Goal: Task Accomplishment & Management: Manage account settings

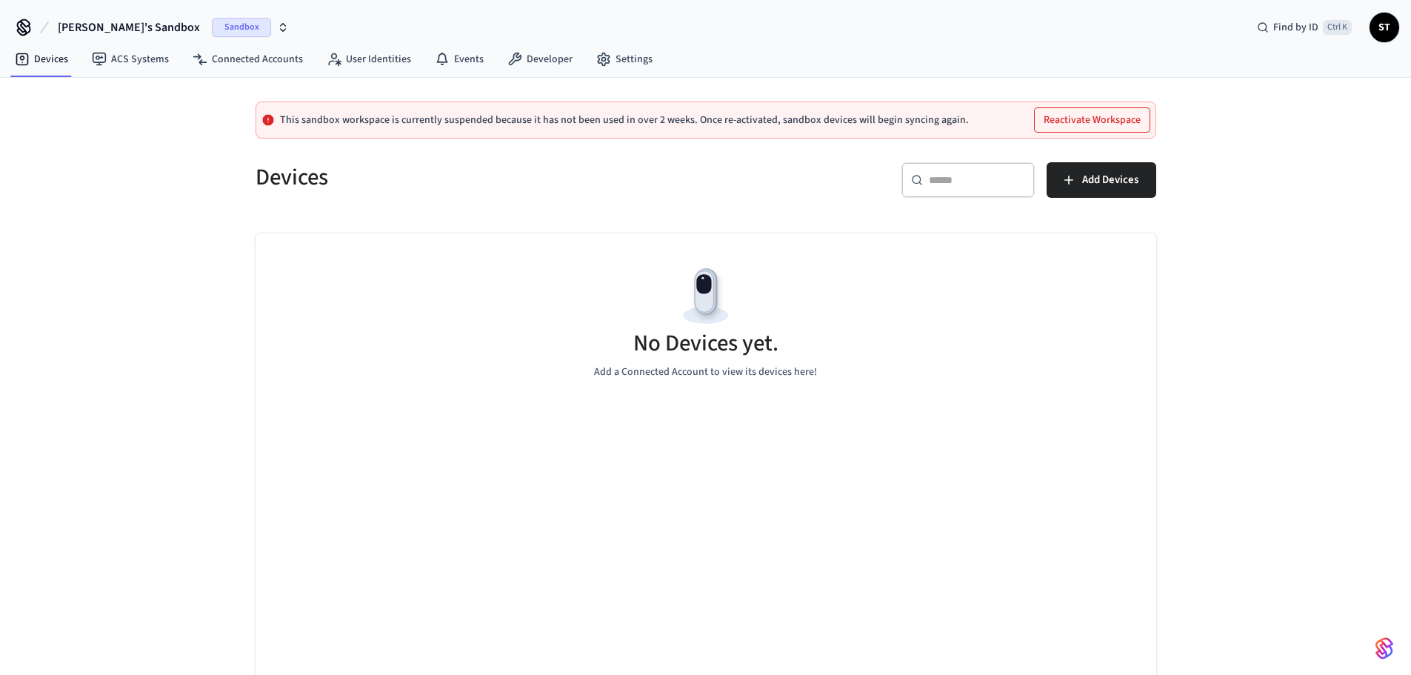
click at [212, 26] on span "Sandbox" at bounding box center [241, 27] width 59 height 19
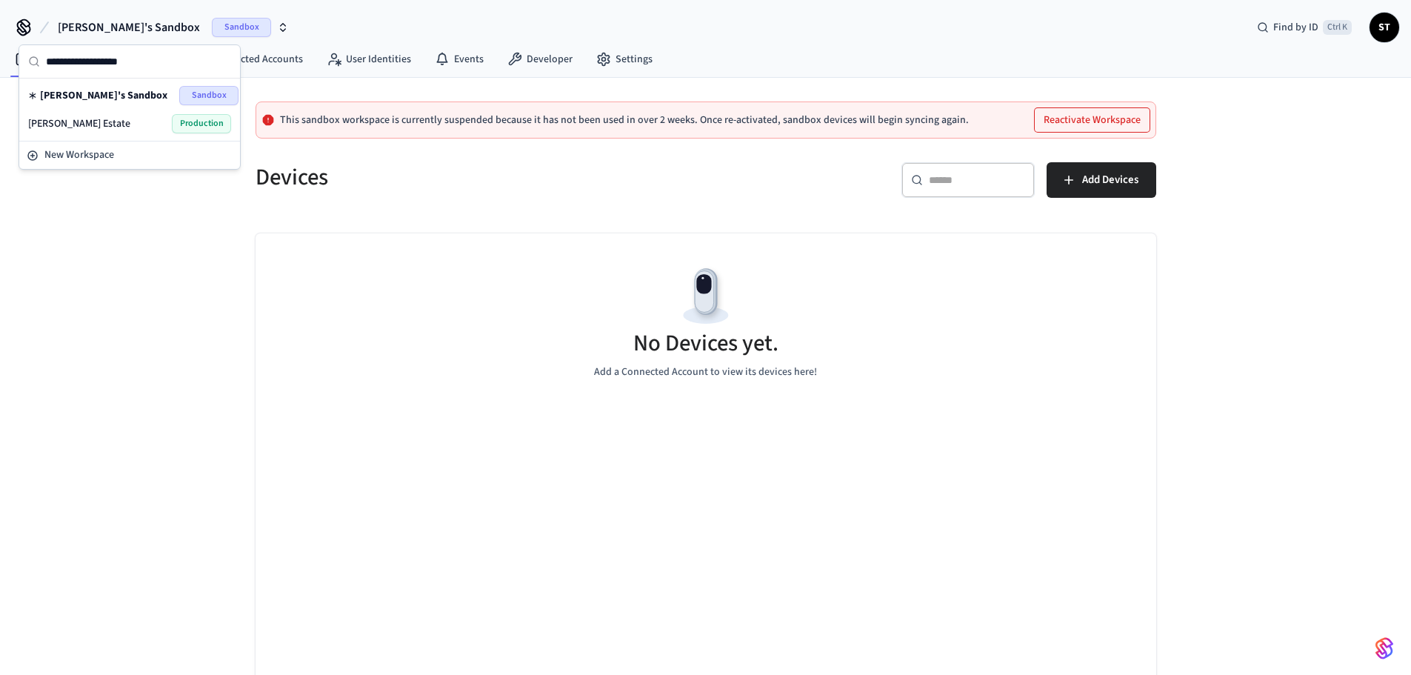
click at [119, 124] on div "Toth Estate Production" at bounding box center [129, 123] width 203 height 19
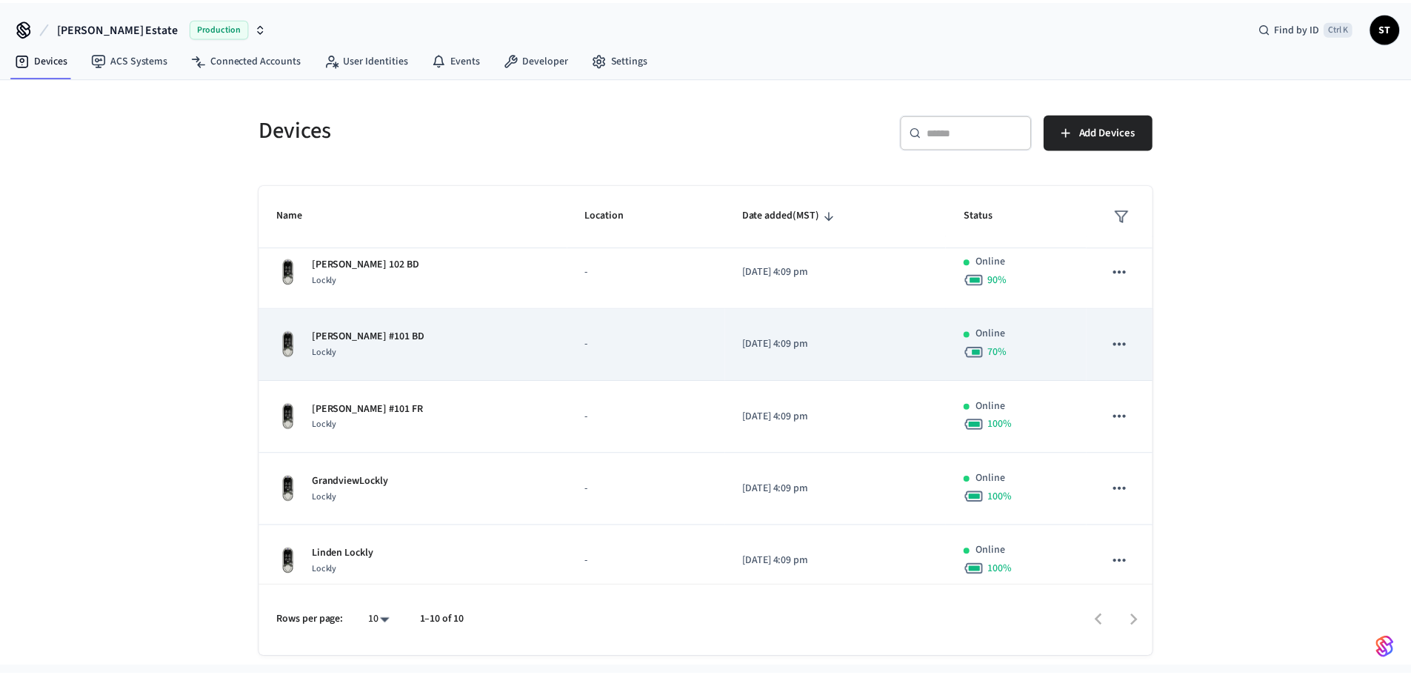
scroll to position [388, 0]
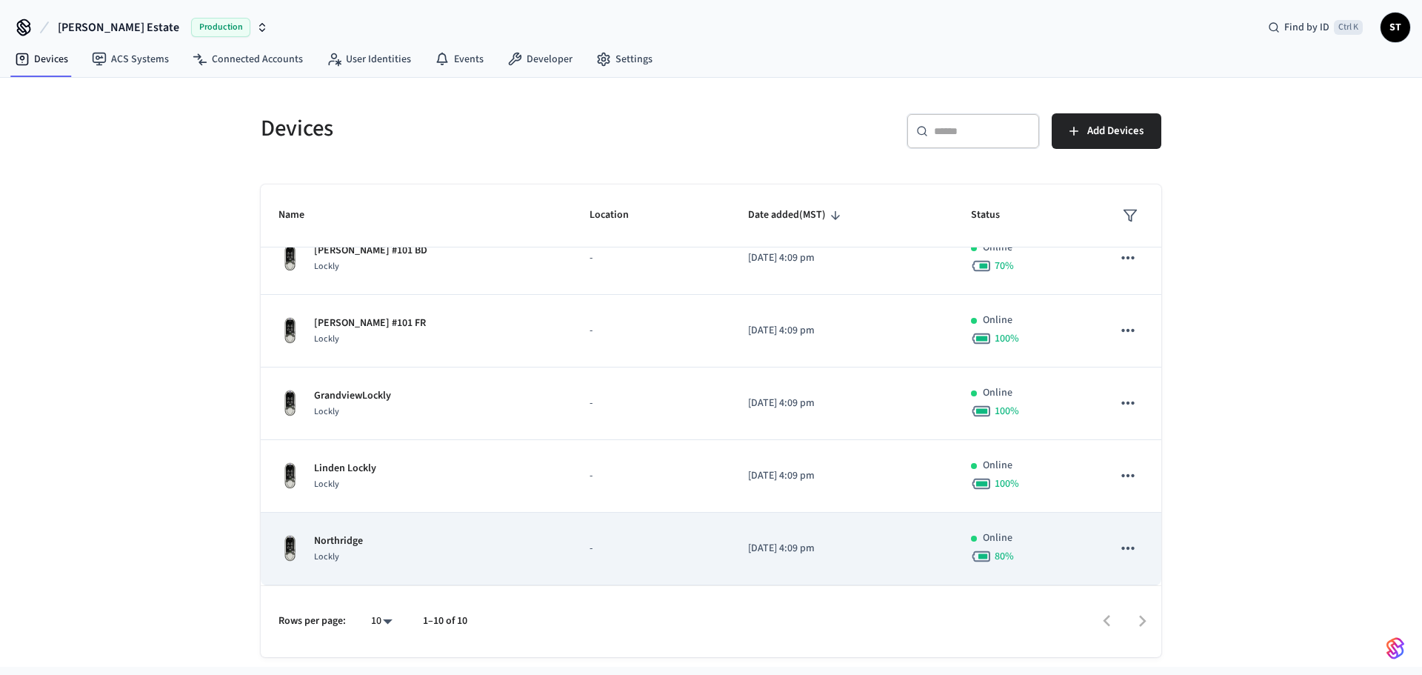
click at [444, 547] on div "Northridge Lockly" at bounding box center [417, 548] width 276 height 31
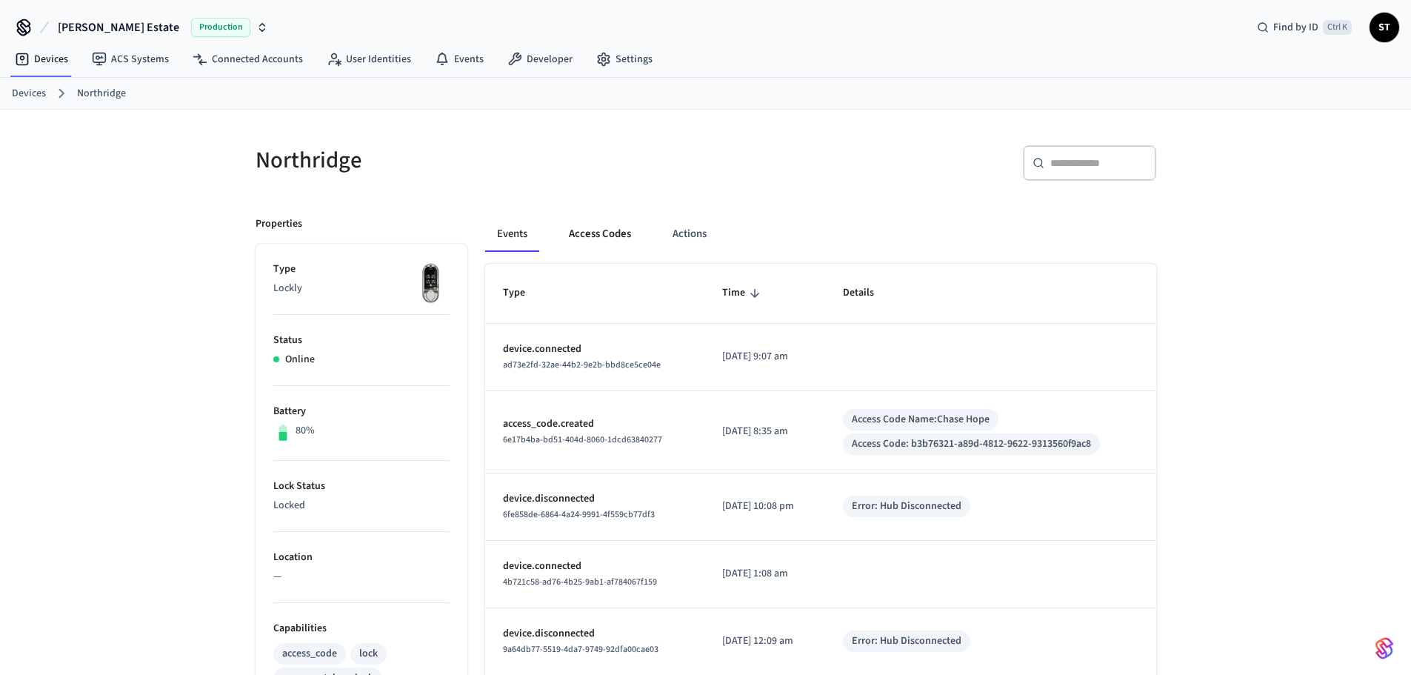
click at [592, 230] on button "Access Codes" at bounding box center [600, 234] width 86 height 36
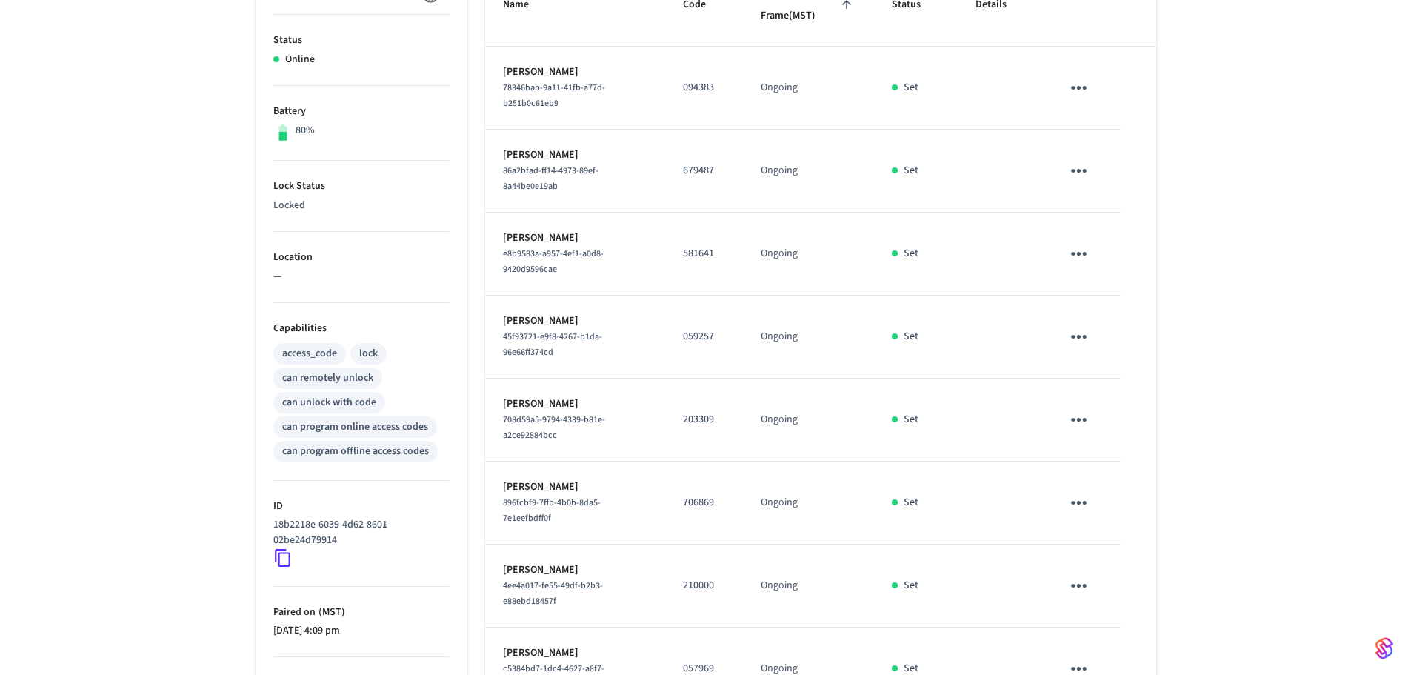
scroll to position [479, 0]
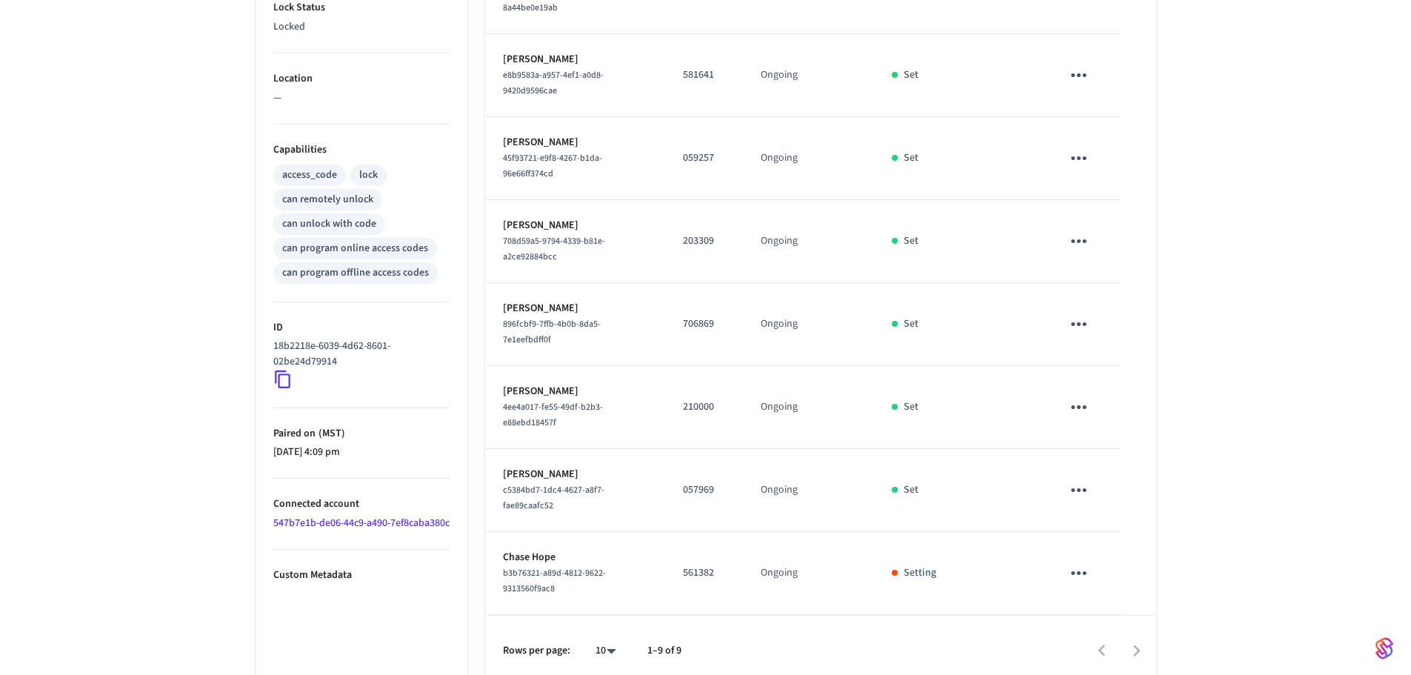
click at [1081, 568] on icon "sticky table" at bounding box center [1078, 572] width 23 height 23
click at [1081, 568] on div "Edit Delete" at bounding box center [1114, 611] width 94 height 103
click at [904, 579] on div at bounding box center [711, 337] width 1422 height 675
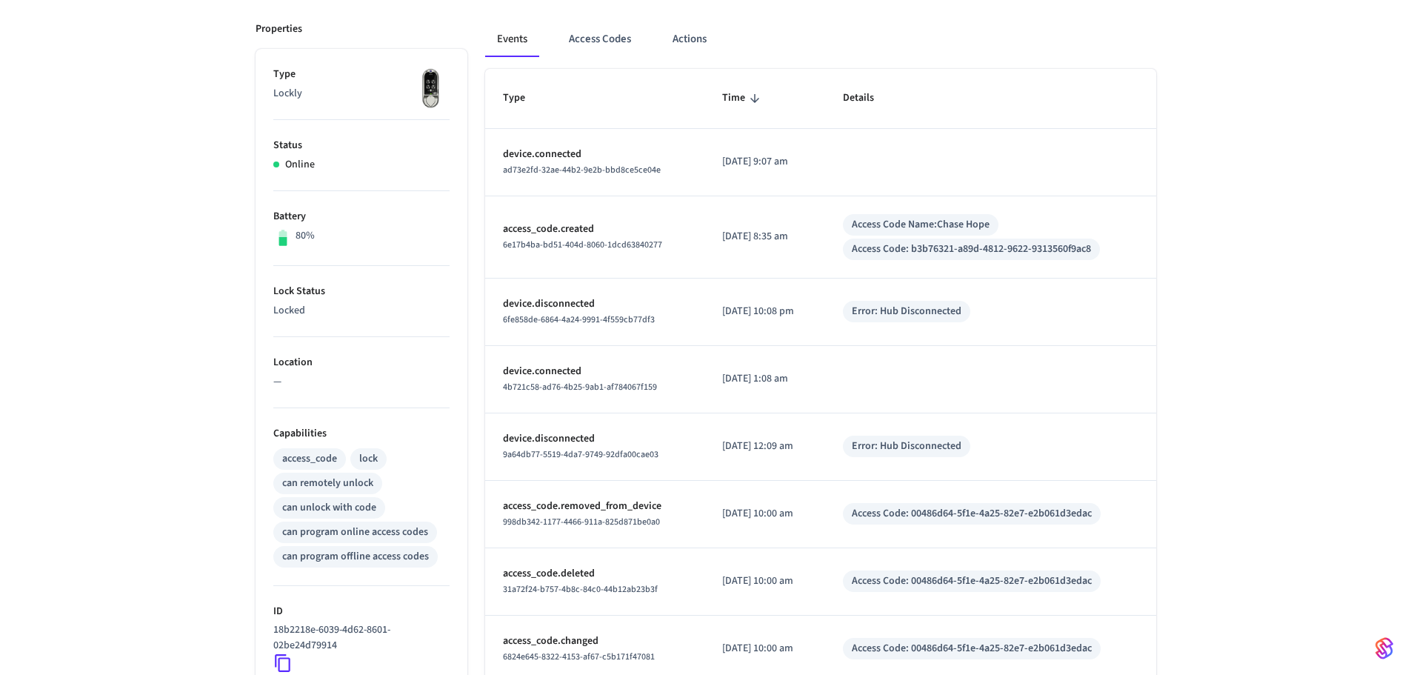
scroll to position [193, 0]
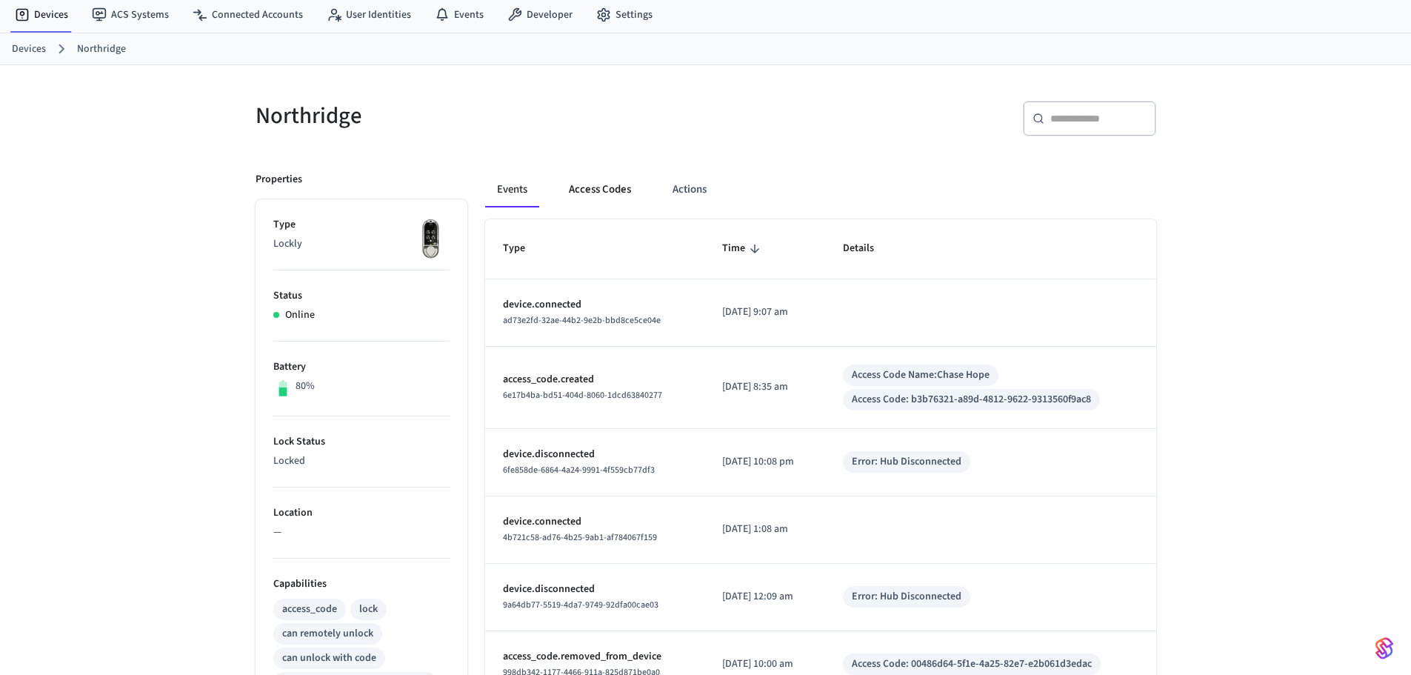
click at [593, 190] on button "Access Codes" at bounding box center [600, 190] width 86 height 36
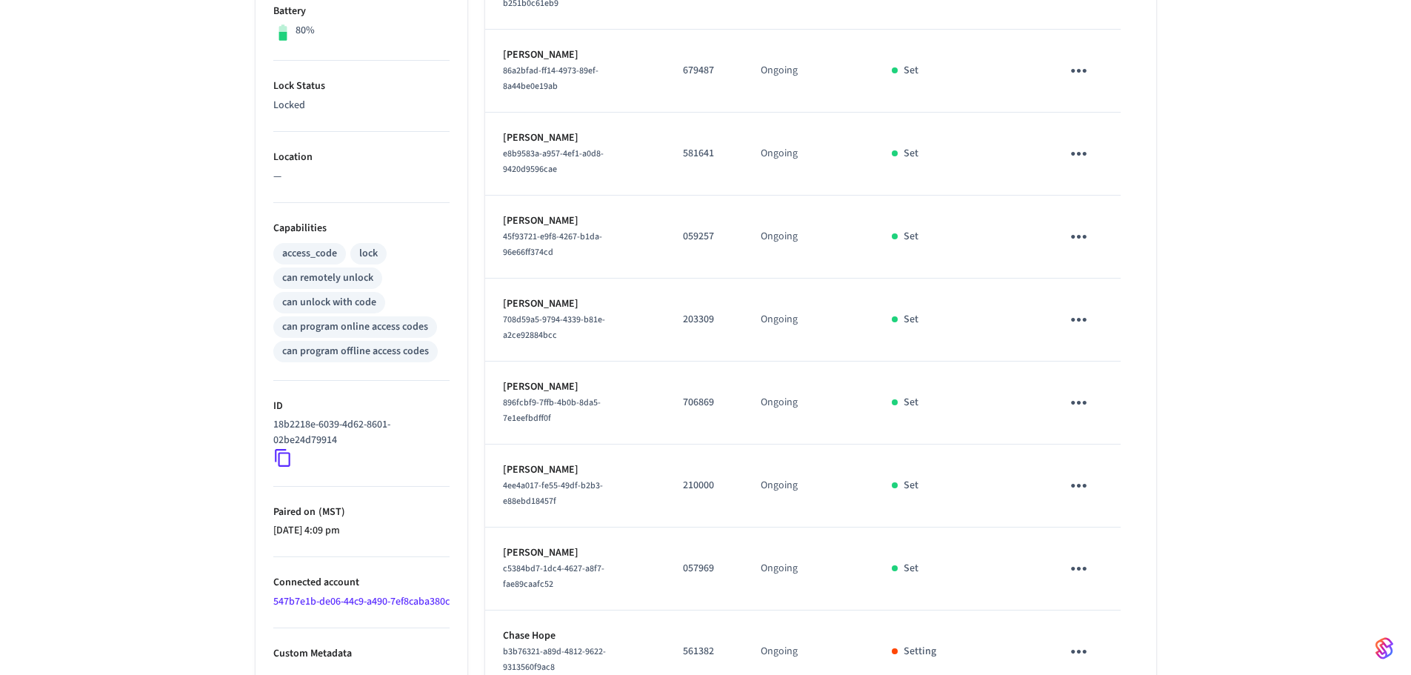
scroll to position [479, 0]
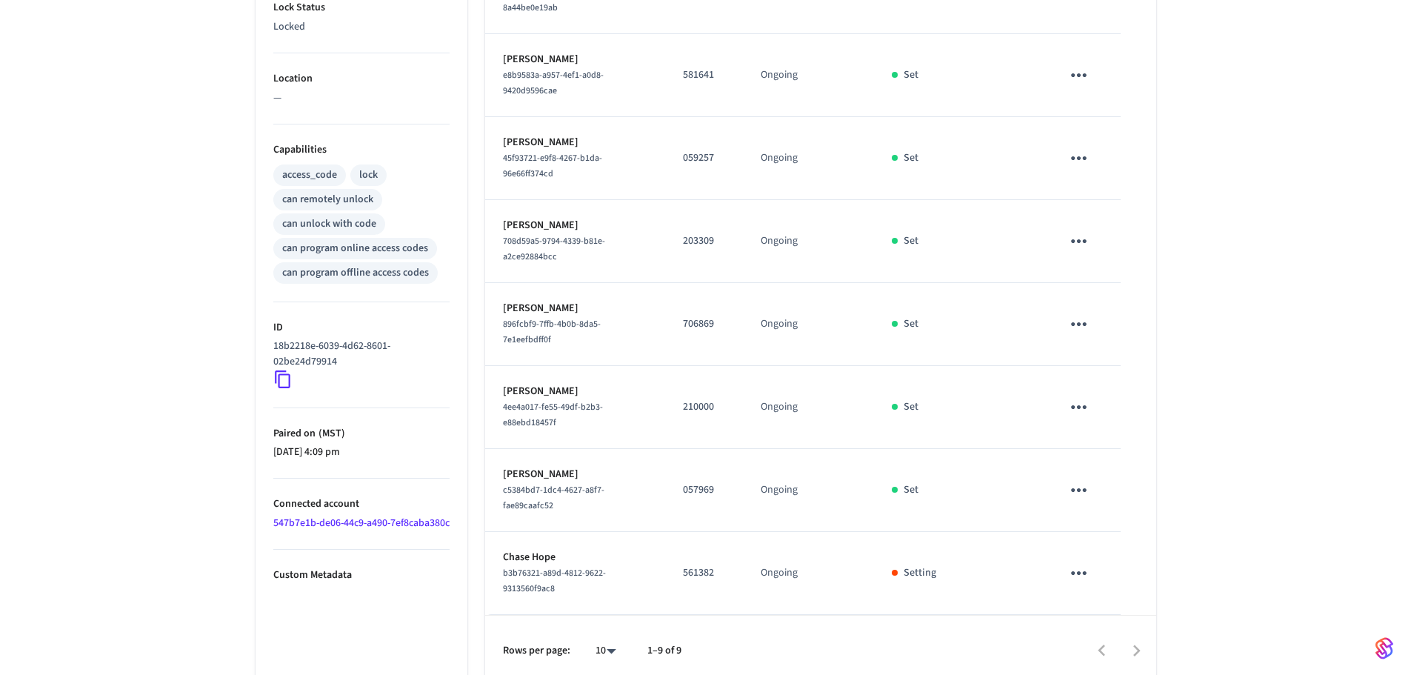
click at [1085, 567] on icon "sticky table" at bounding box center [1078, 572] width 23 height 23
click at [1094, 581] on li "Edit" at bounding box center [1114, 592] width 70 height 40
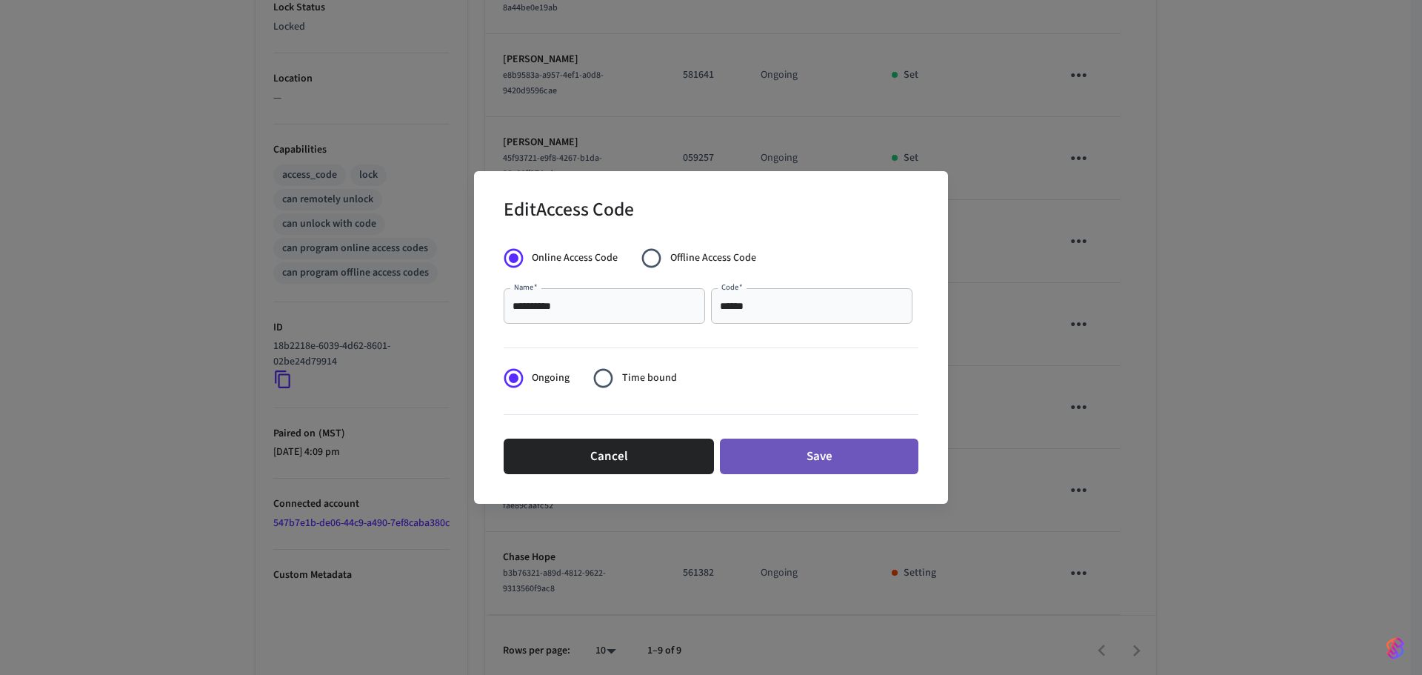
click at [826, 470] on button "Save" at bounding box center [819, 457] width 199 height 36
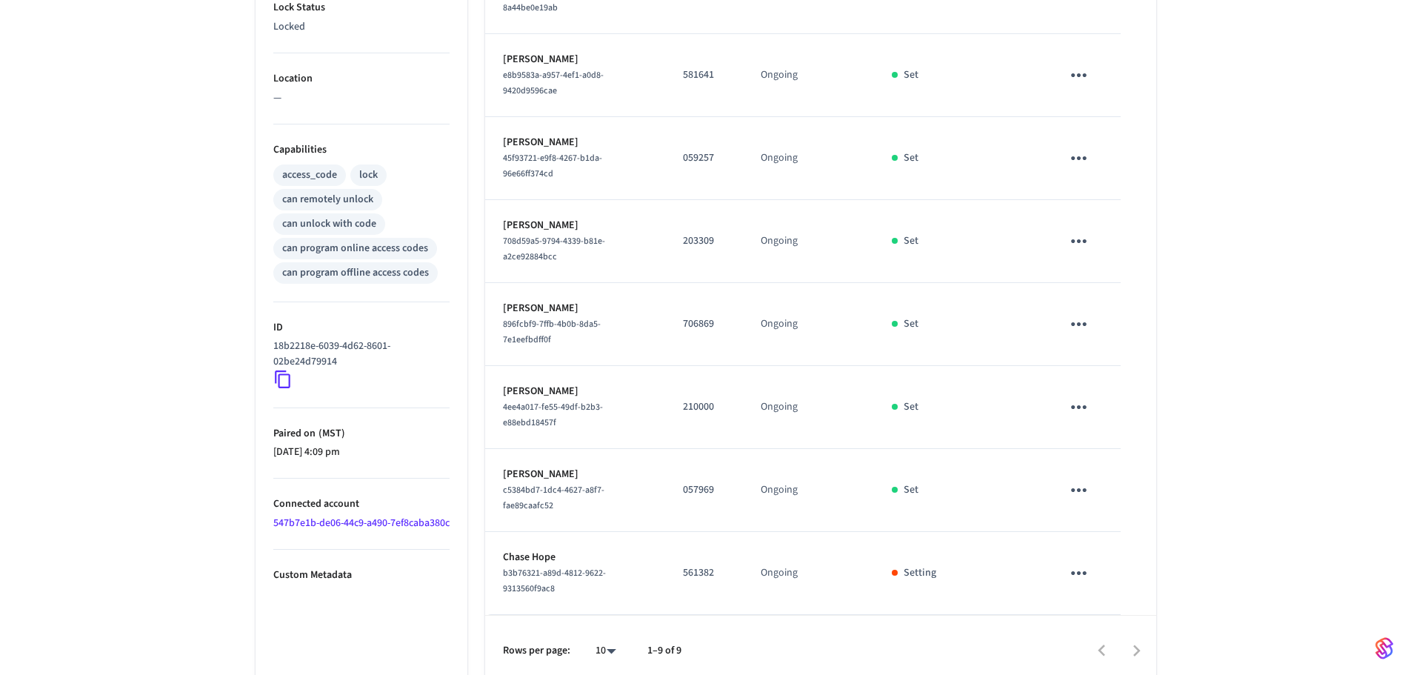
click at [1074, 396] on icon "sticky table" at bounding box center [1078, 407] width 23 height 23
click at [1110, 482] on li "Delete" at bounding box center [1114, 478] width 70 height 39
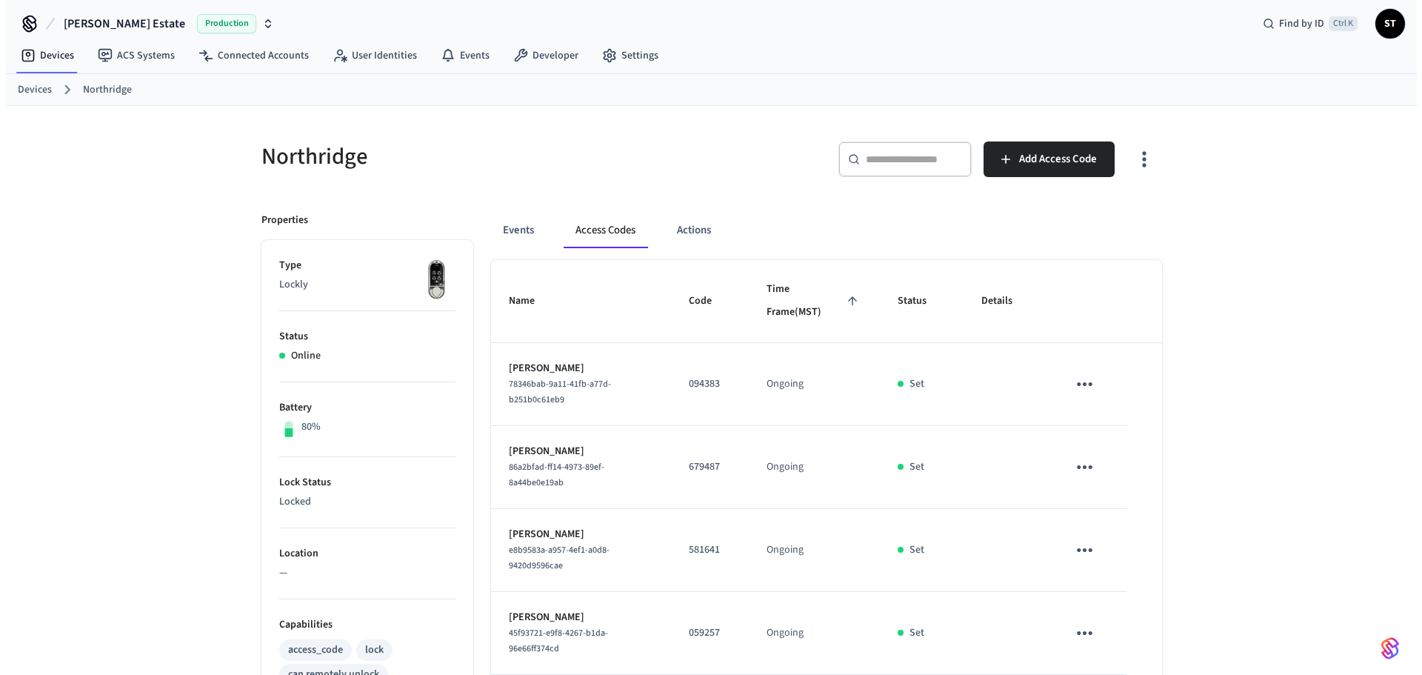
scroll to position [0, 0]
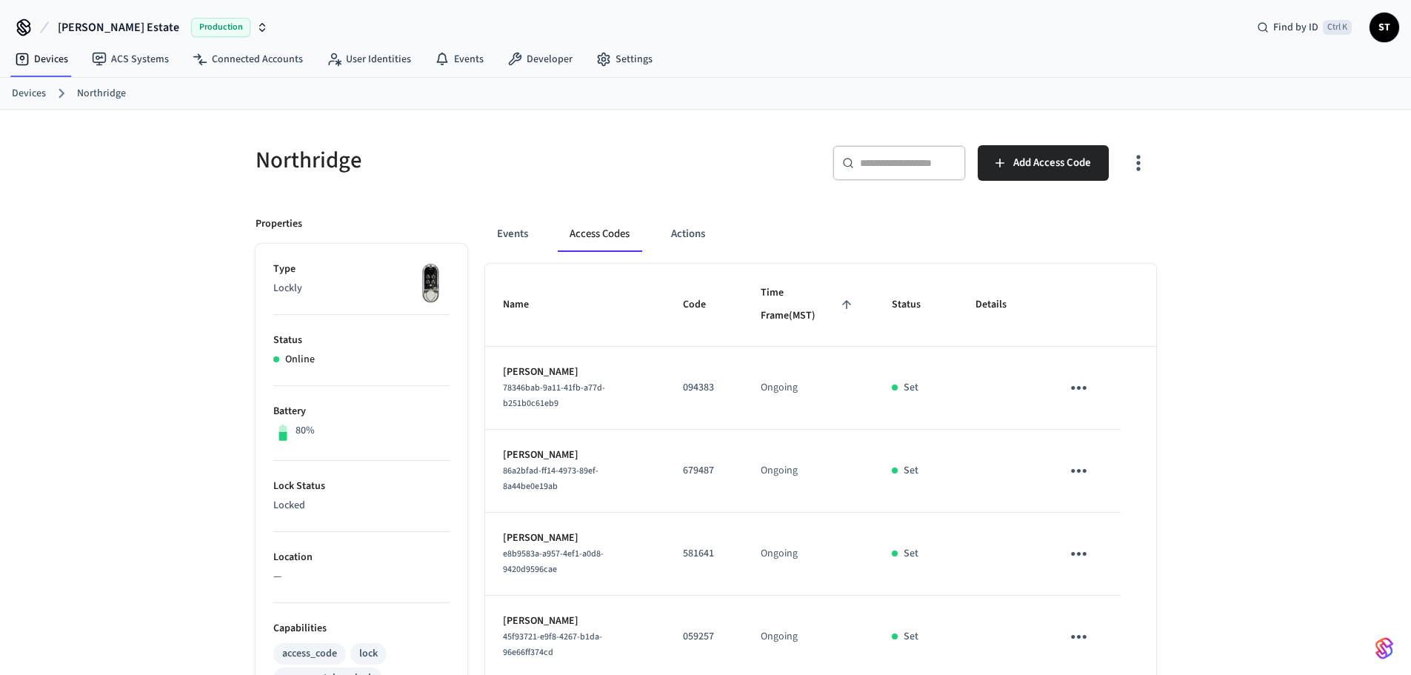
click at [596, 231] on button "Access Codes" at bounding box center [600, 234] width 84 height 36
click at [536, 233] on button "Events" at bounding box center [512, 234] width 55 height 36
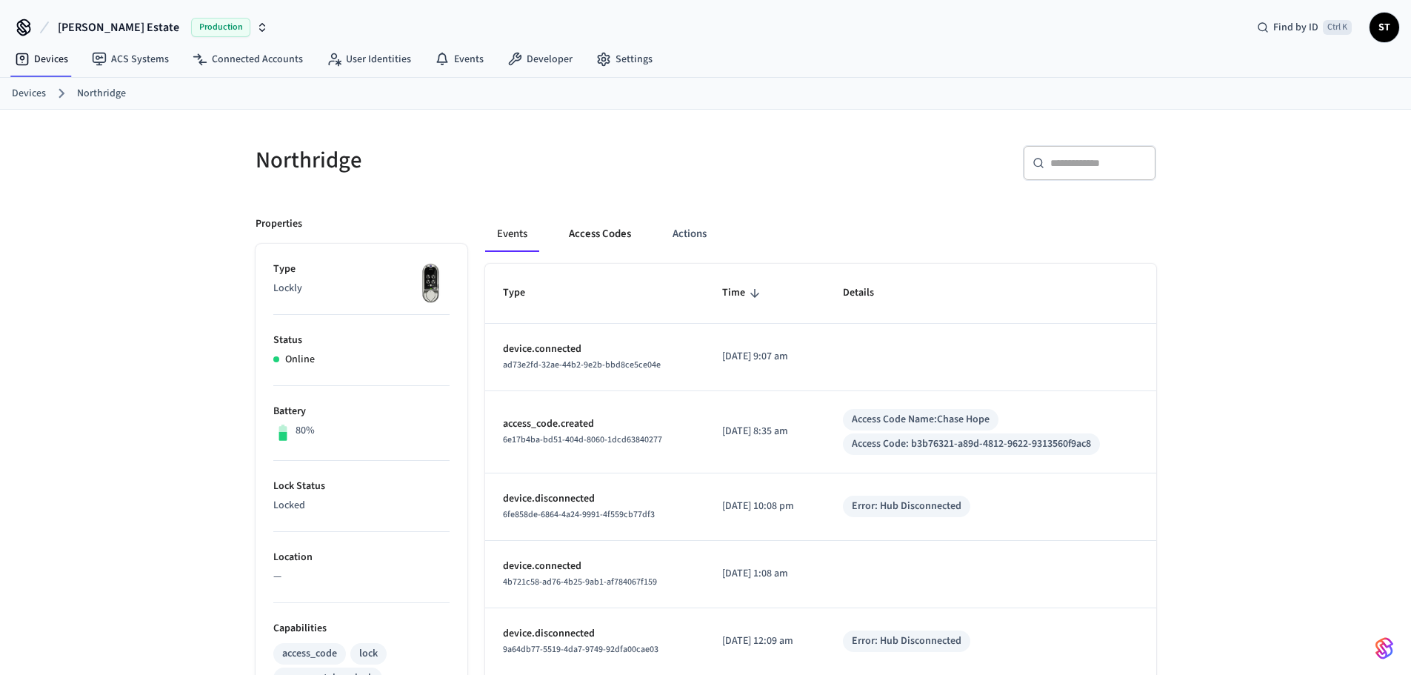
click at [583, 233] on button "Access Codes" at bounding box center [600, 234] width 86 height 36
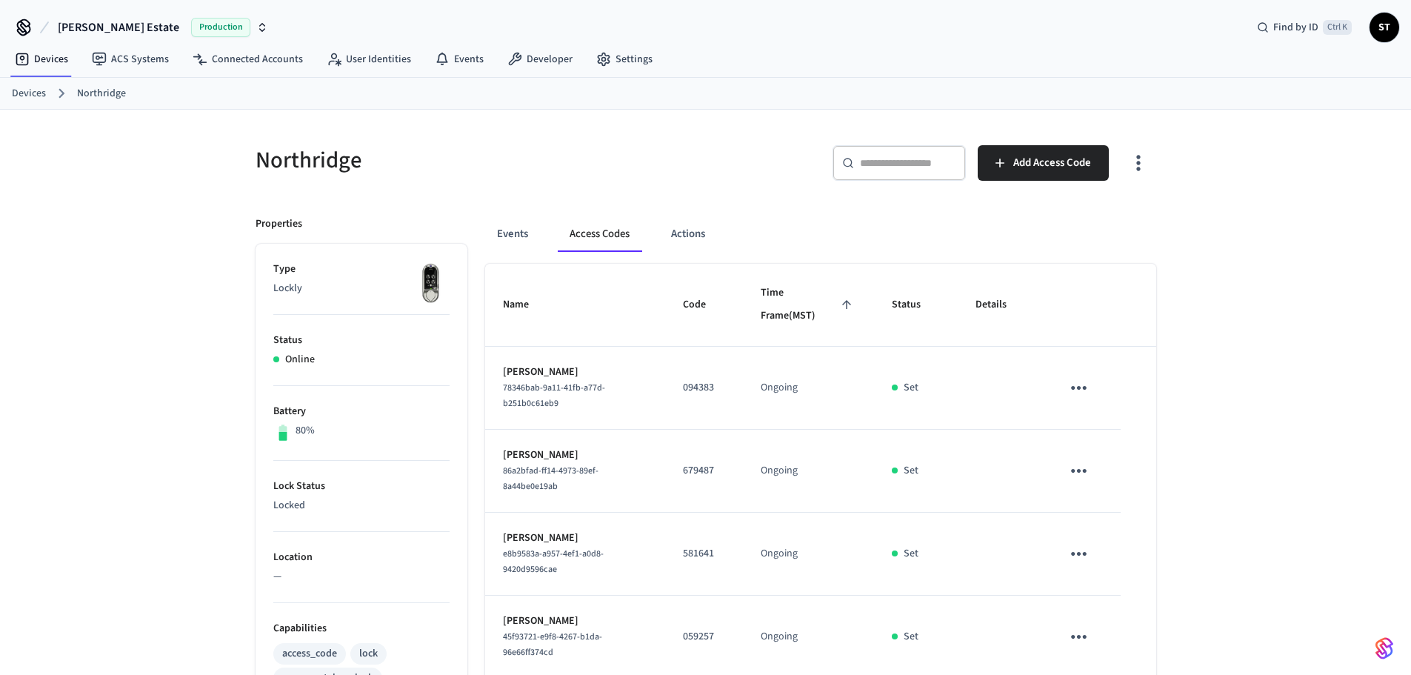
click at [4, 100] on div "Devices Northridge" at bounding box center [705, 94] width 1411 height 32
click at [21, 90] on link "Devices" at bounding box center [29, 94] width 34 height 16
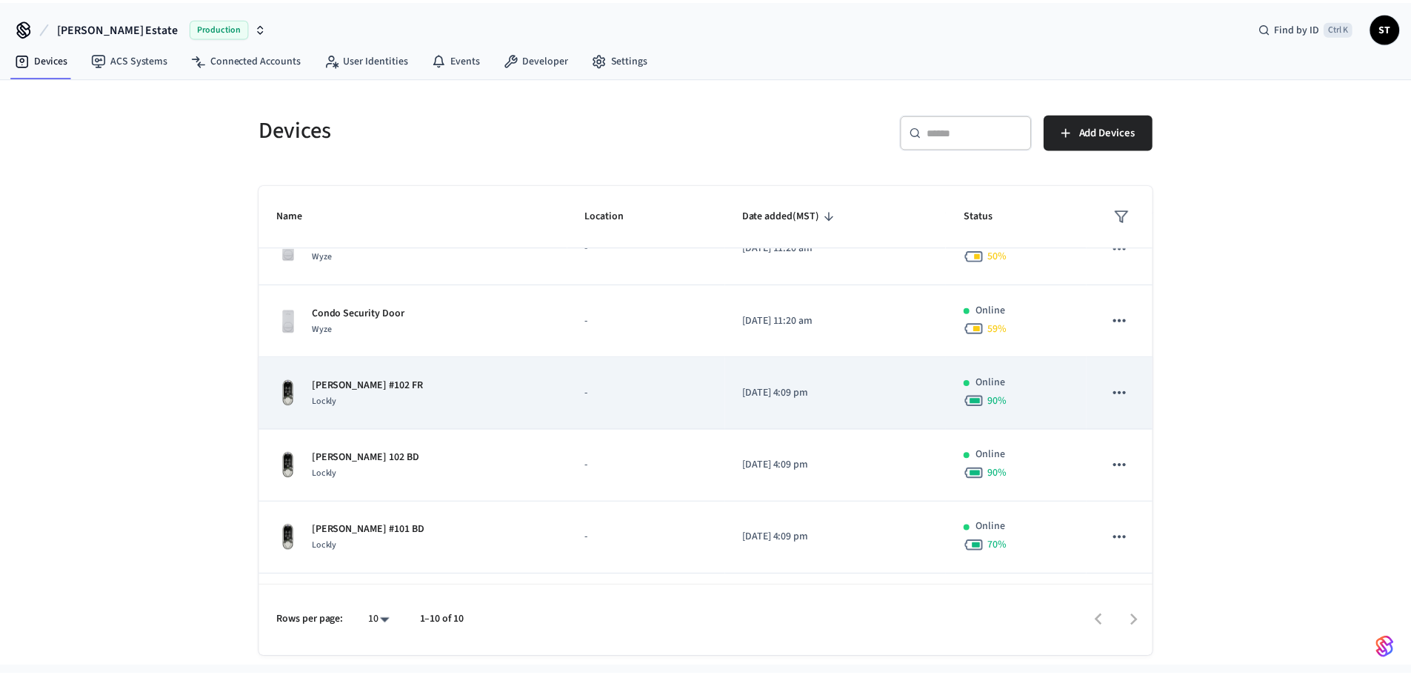
scroll to position [148, 0]
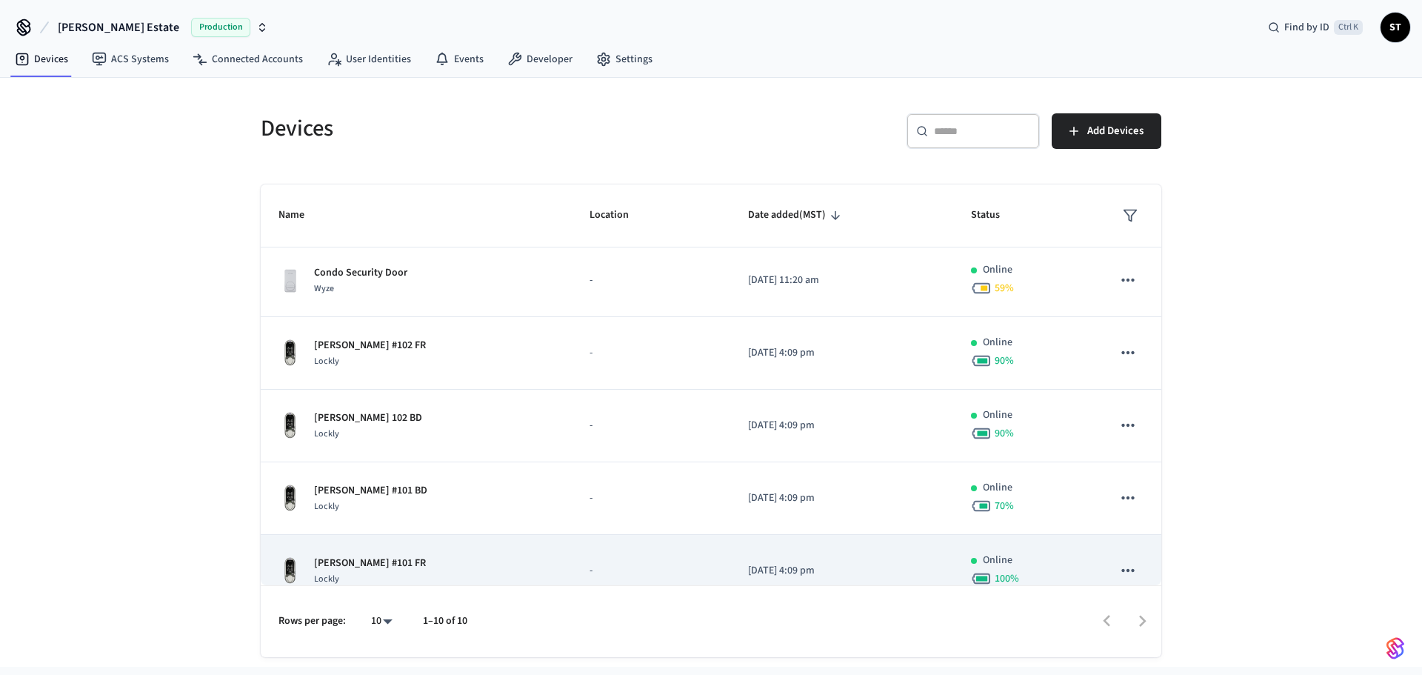
click at [395, 571] on div "[PERSON_NAME] #101 FR Lockly" at bounding box center [417, 571] width 276 height 31
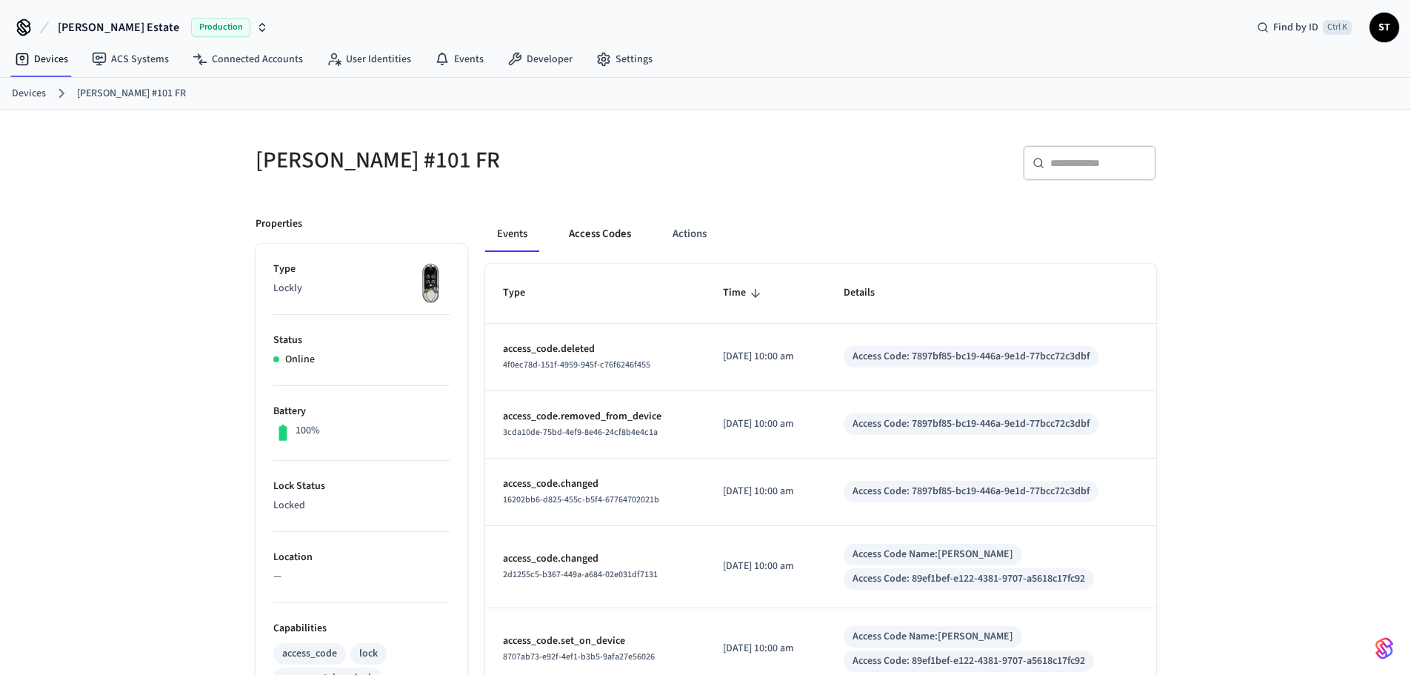
click at [579, 237] on button "Access Codes" at bounding box center [600, 234] width 86 height 36
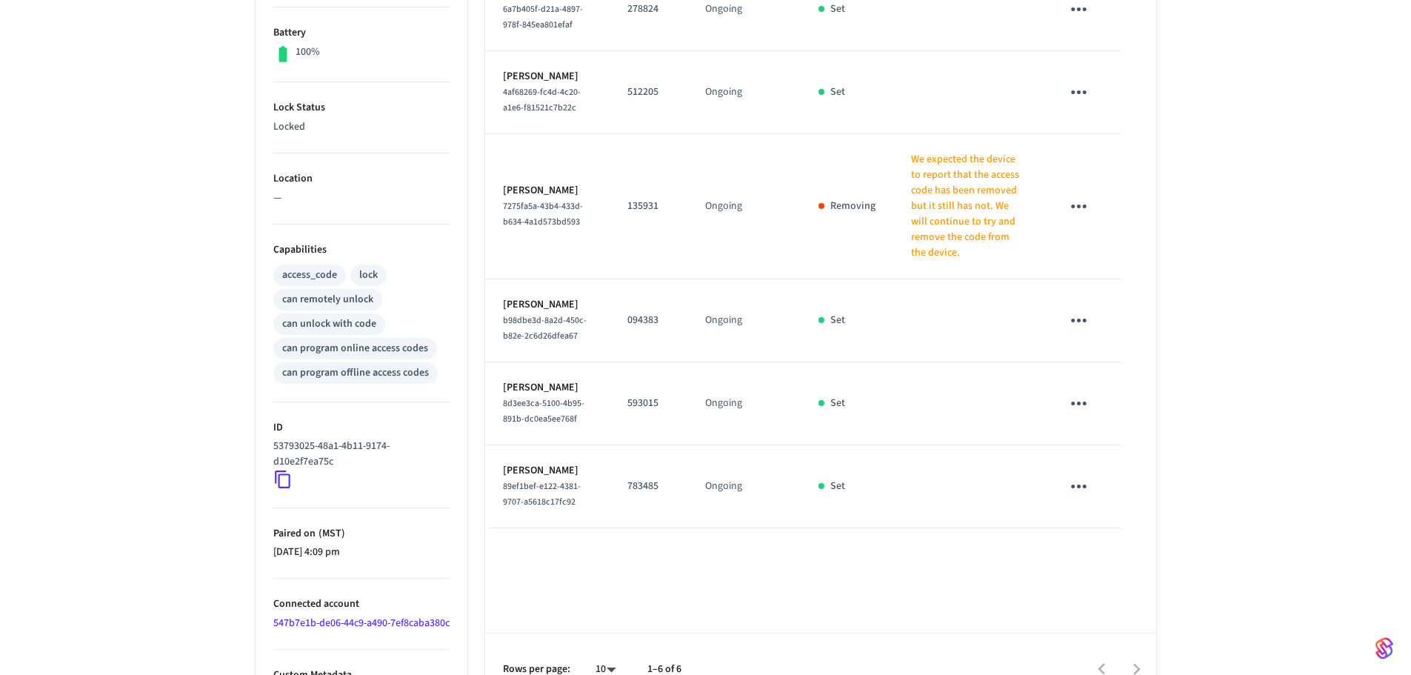
scroll to position [272, 0]
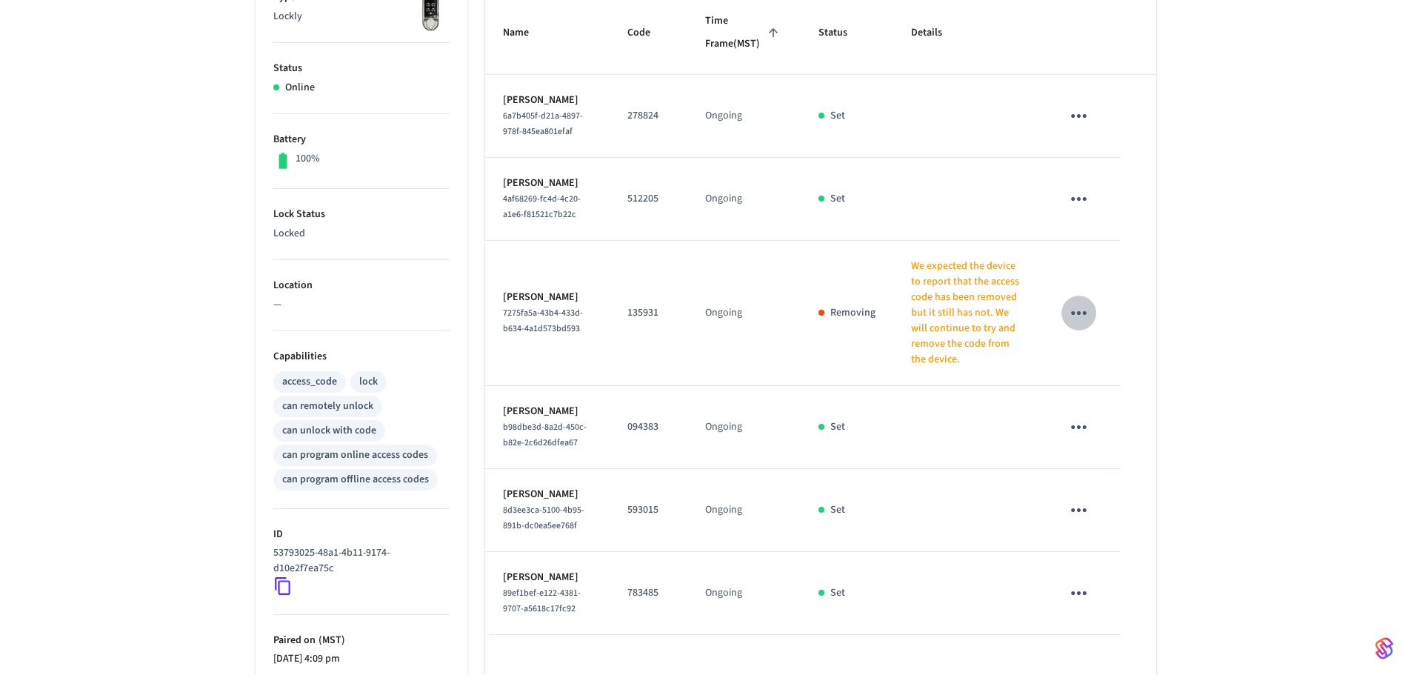
click at [1083, 324] on icon "sticky table" at bounding box center [1078, 312] width 23 height 23
click at [1127, 430] on li "Delete" at bounding box center [1114, 418] width 70 height 39
click at [1089, 324] on icon "sticky table" at bounding box center [1078, 312] width 23 height 23
click at [1104, 419] on li "Delete" at bounding box center [1114, 418] width 70 height 39
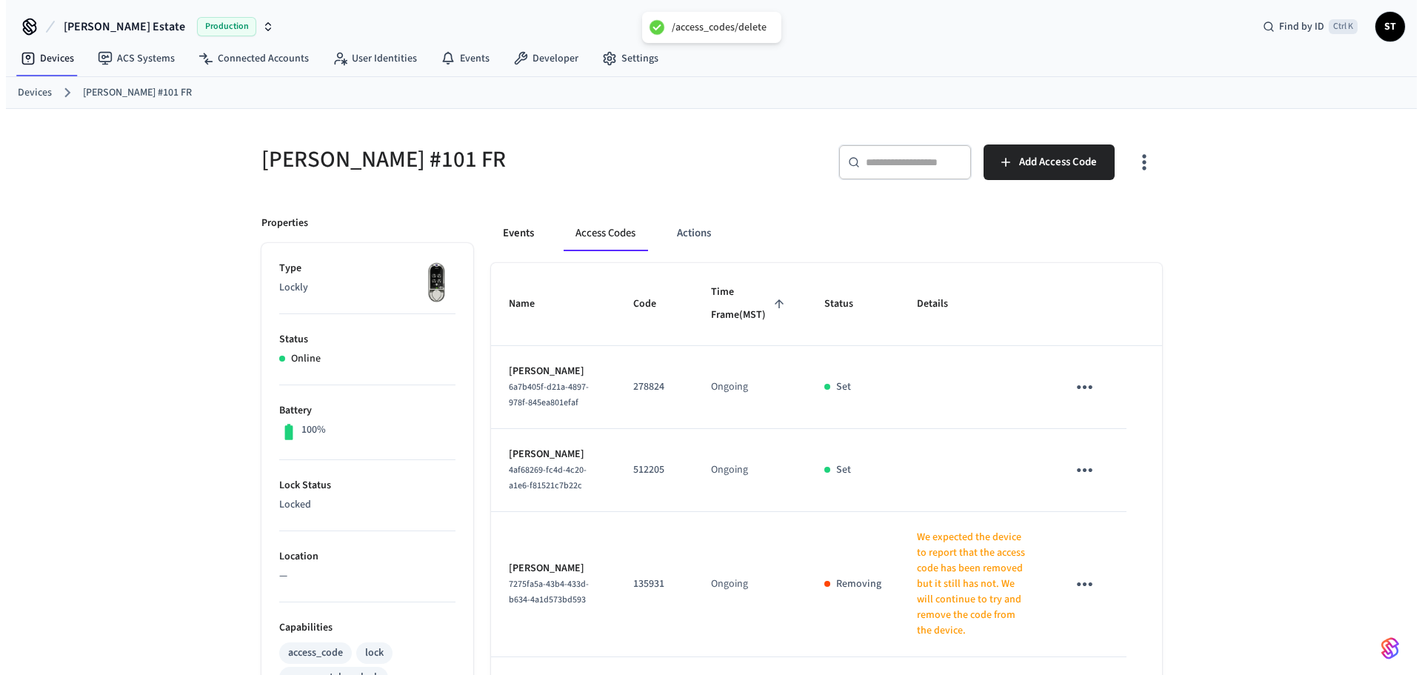
scroll to position [0, 0]
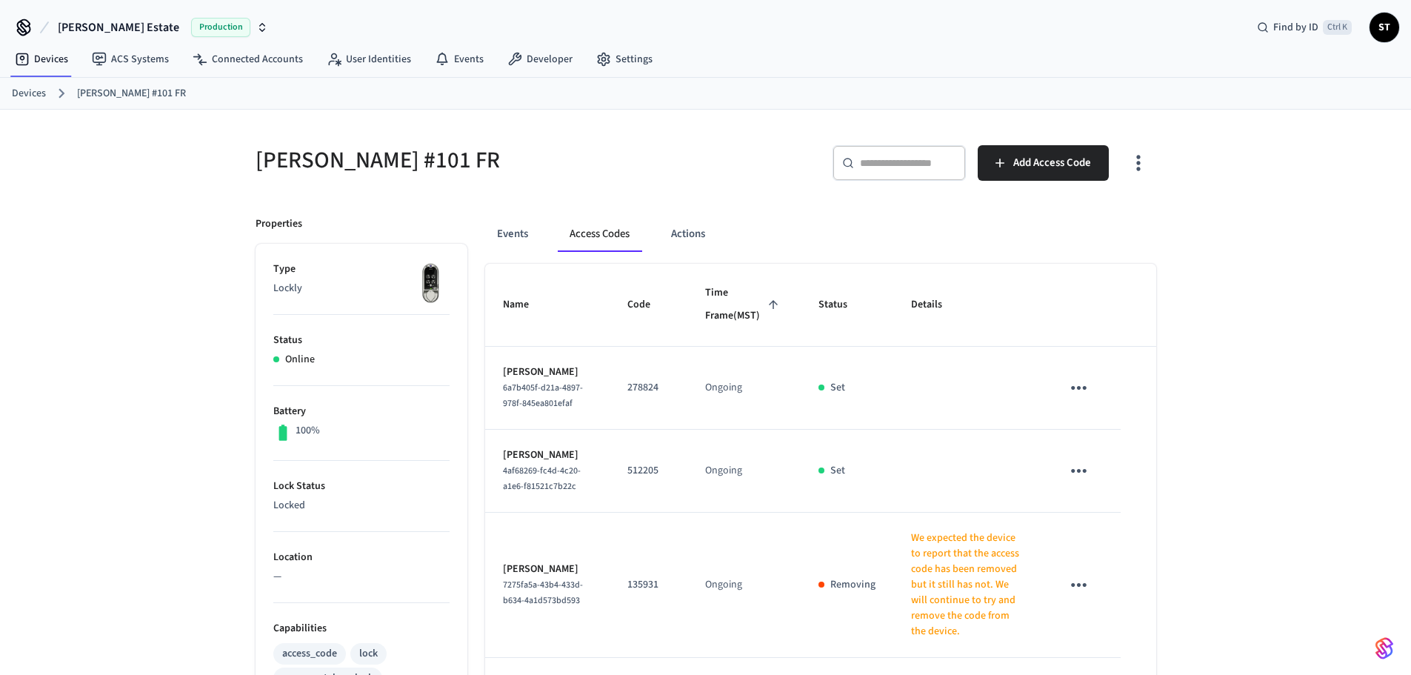
click at [24, 95] on link "Devices" at bounding box center [29, 94] width 34 height 16
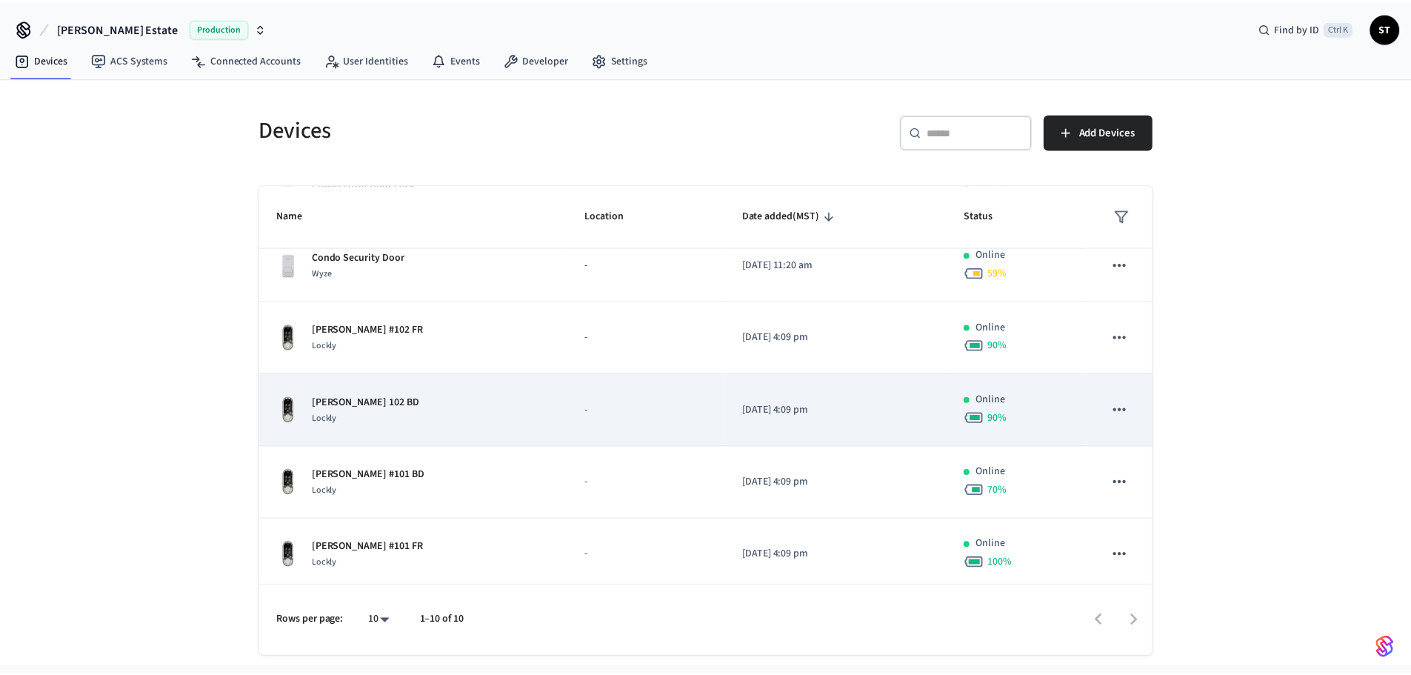
scroll to position [173, 0]
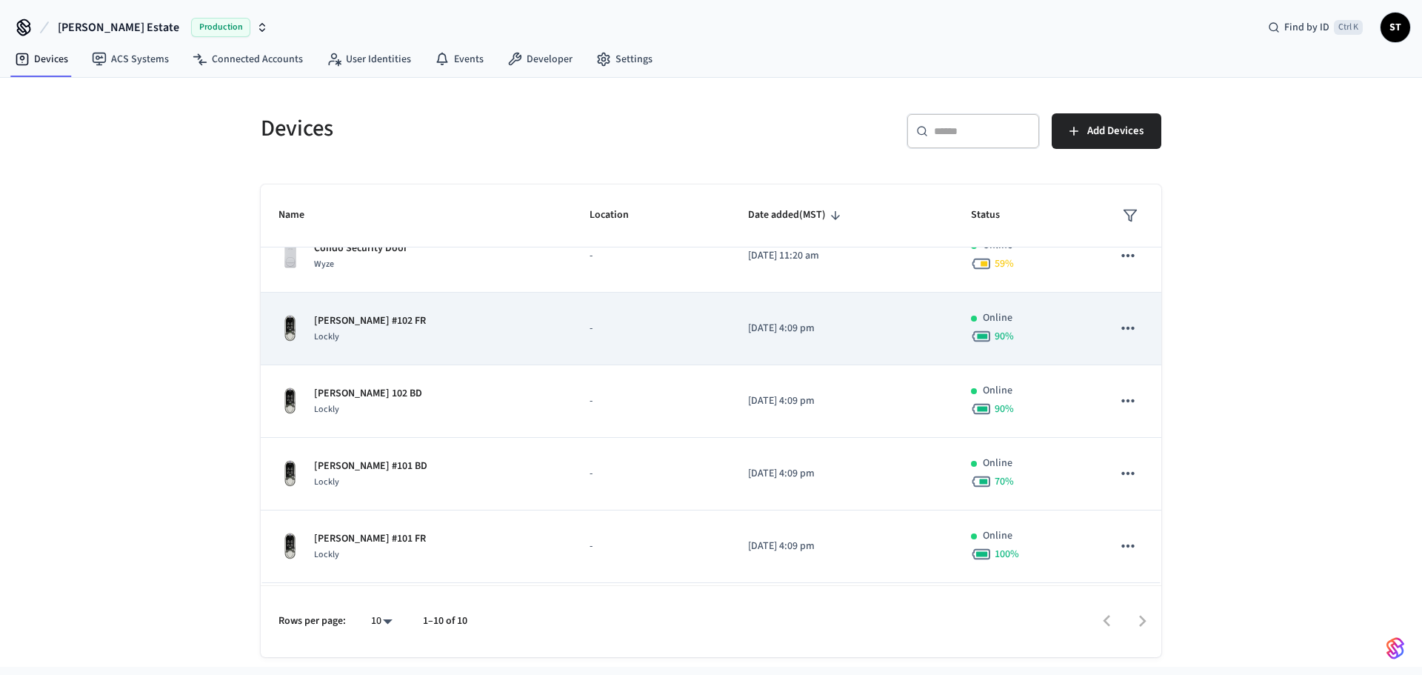
click at [370, 333] on div "Lockly" at bounding box center [370, 337] width 112 height 16
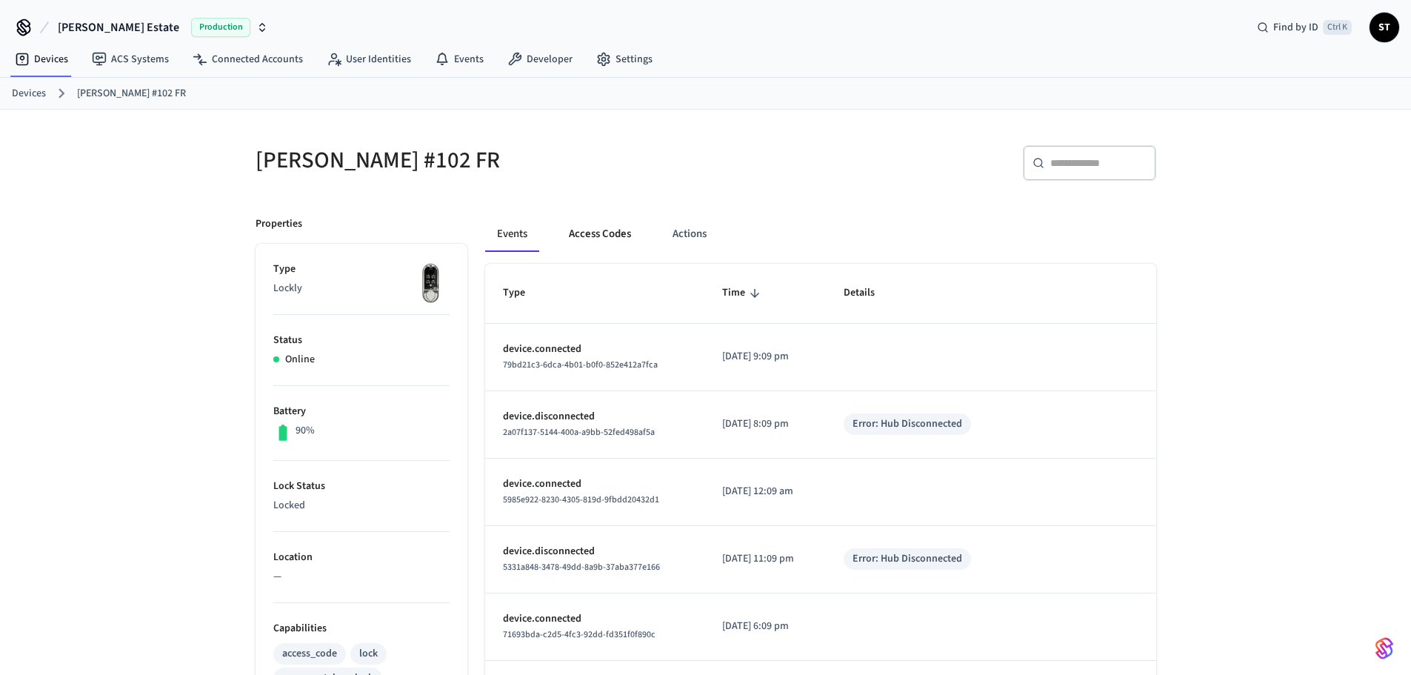
click at [615, 236] on button "Access Codes" at bounding box center [600, 234] width 86 height 36
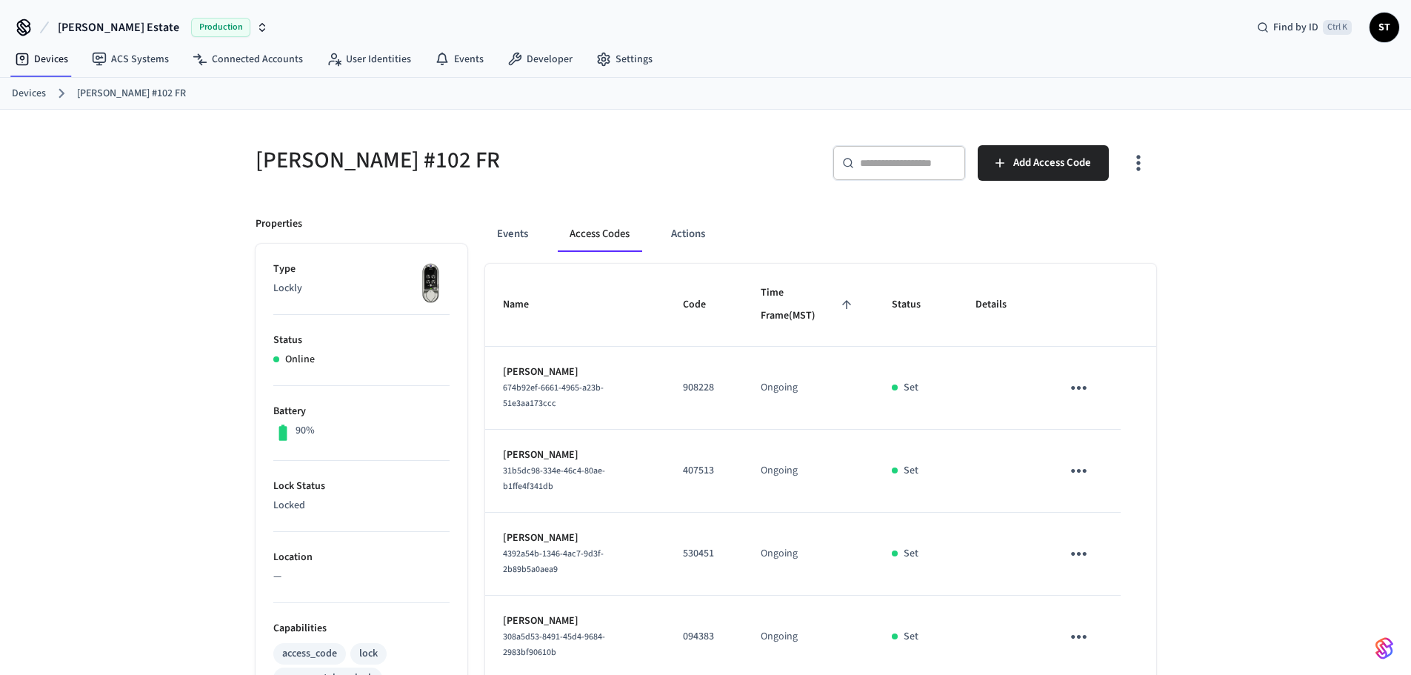
click at [43, 96] on link "Devices" at bounding box center [29, 94] width 34 height 16
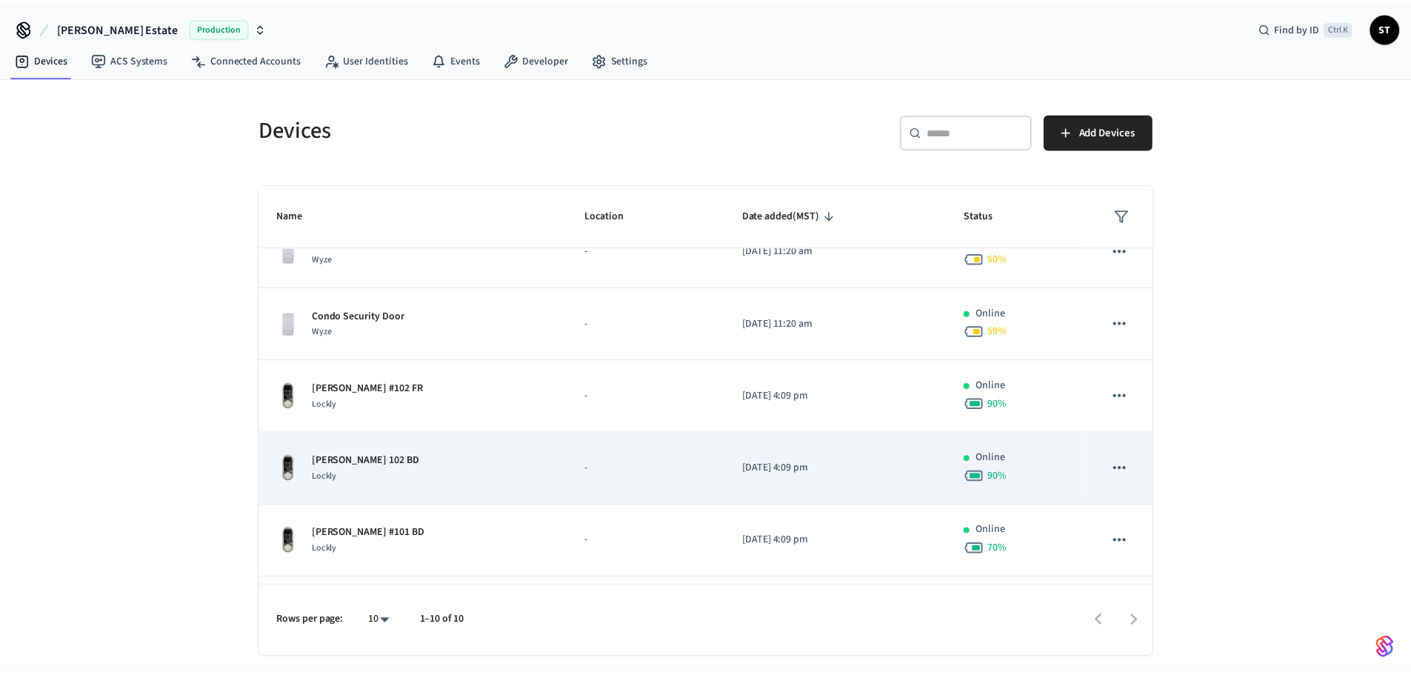
scroll to position [198, 0]
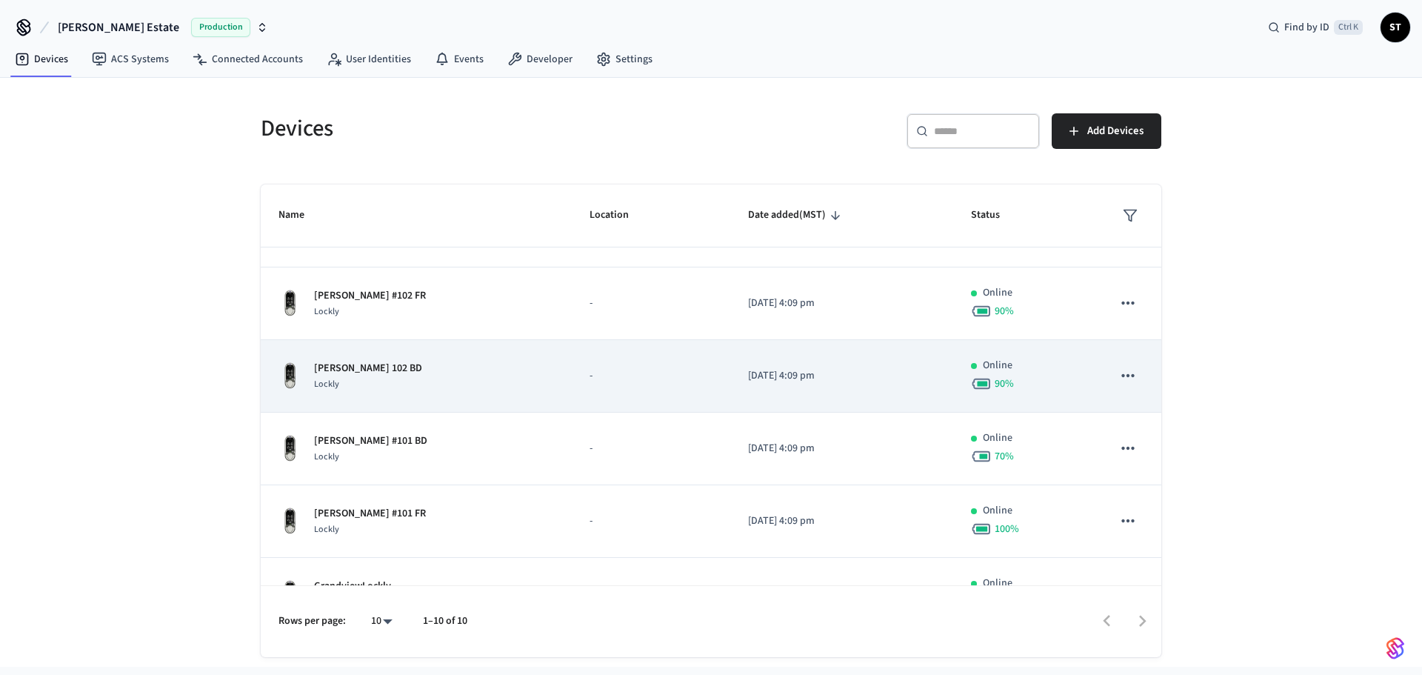
click at [399, 378] on div "[PERSON_NAME] 102 [PERSON_NAME]" at bounding box center [417, 376] width 276 height 31
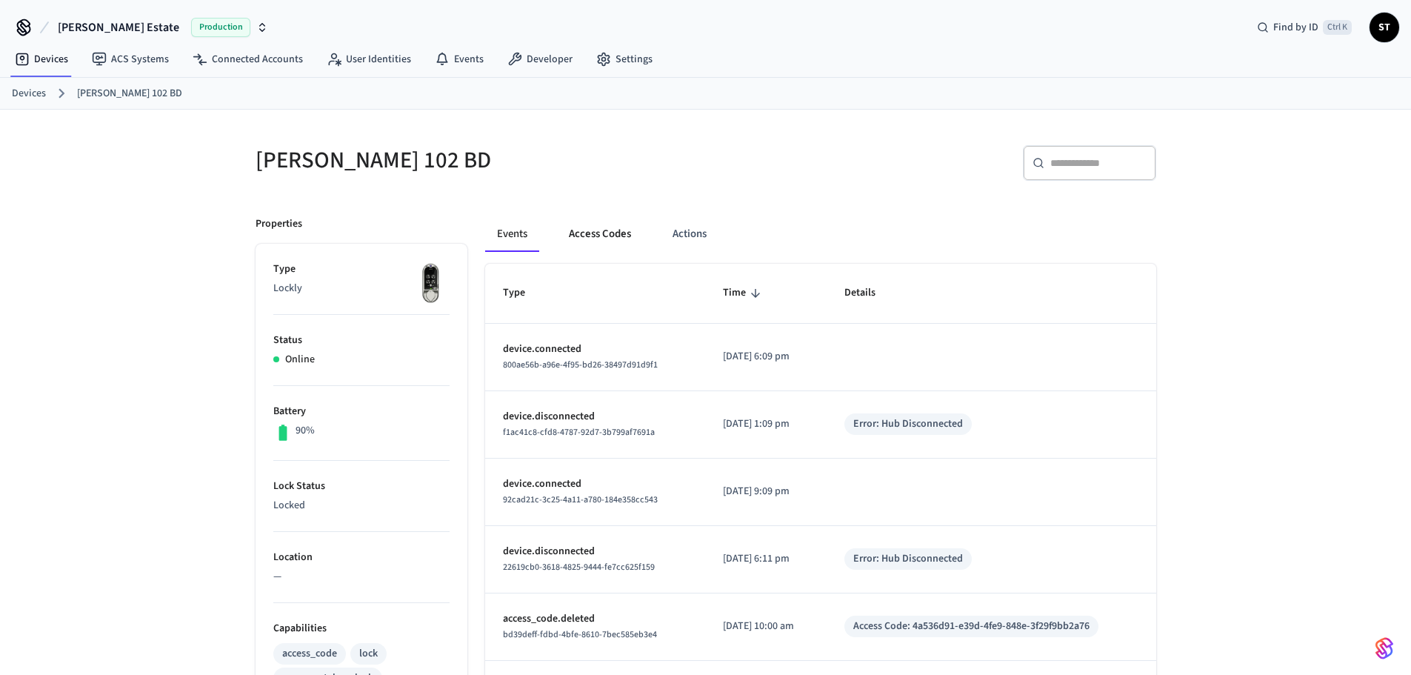
click at [598, 239] on button "Access Codes" at bounding box center [600, 234] width 86 height 36
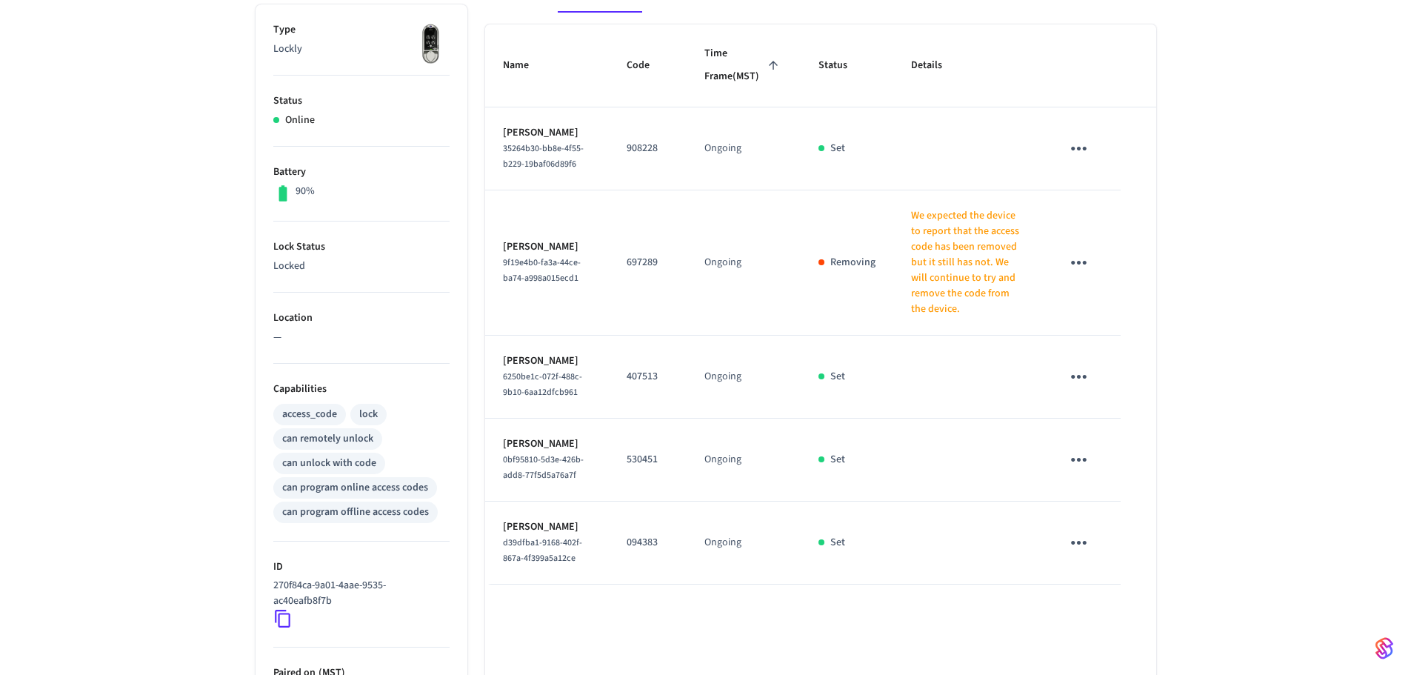
scroll to position [321, 0]
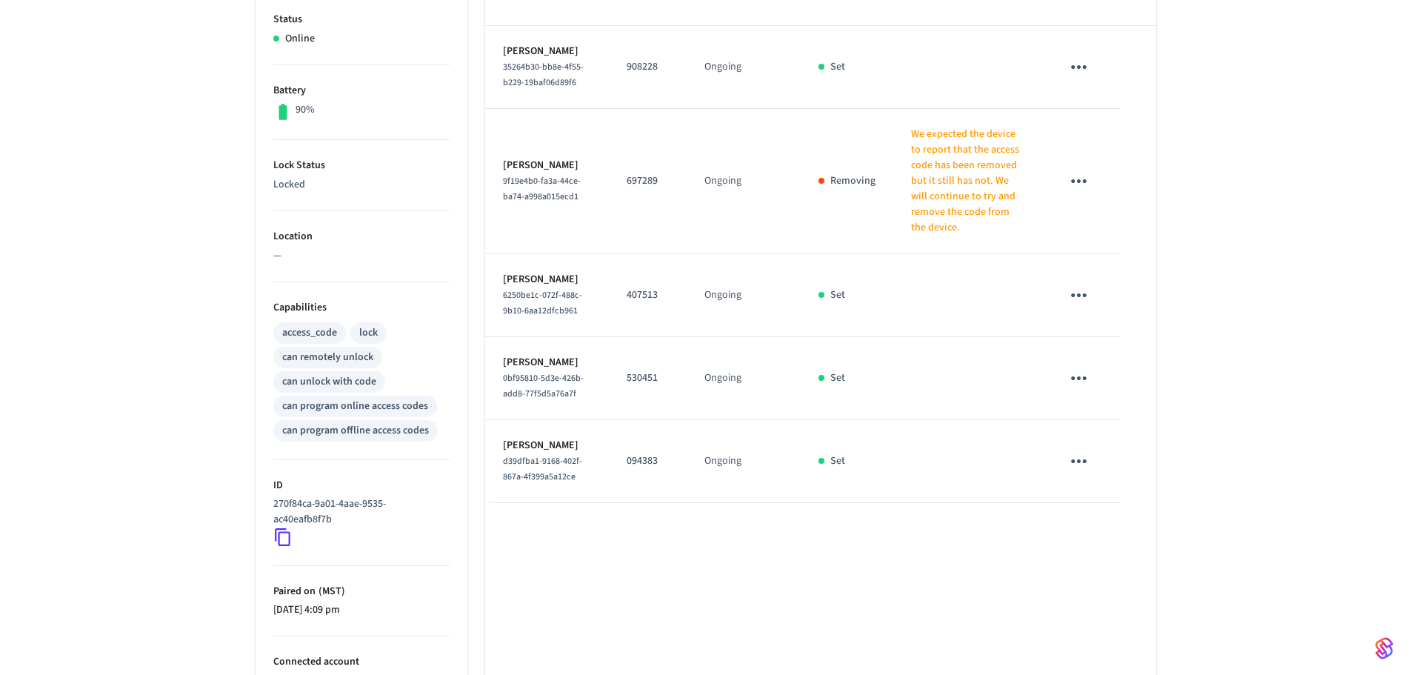
click at [1086, 193] on icon "sticky table" at bounding box center [1078, 181] width 23 height 23
click at [1119, 278] on li "Delete" at bounding box center [1114, 286] width 70 height 39
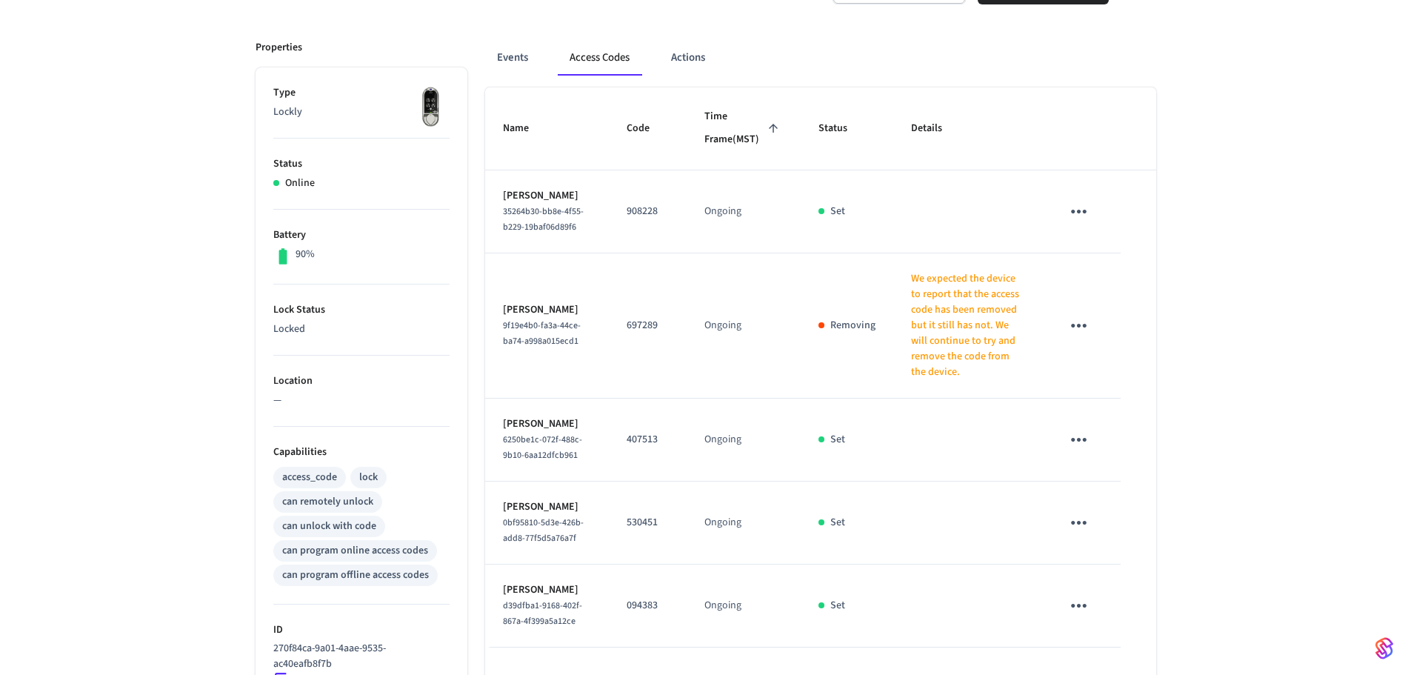
scroll to position [50, 0]
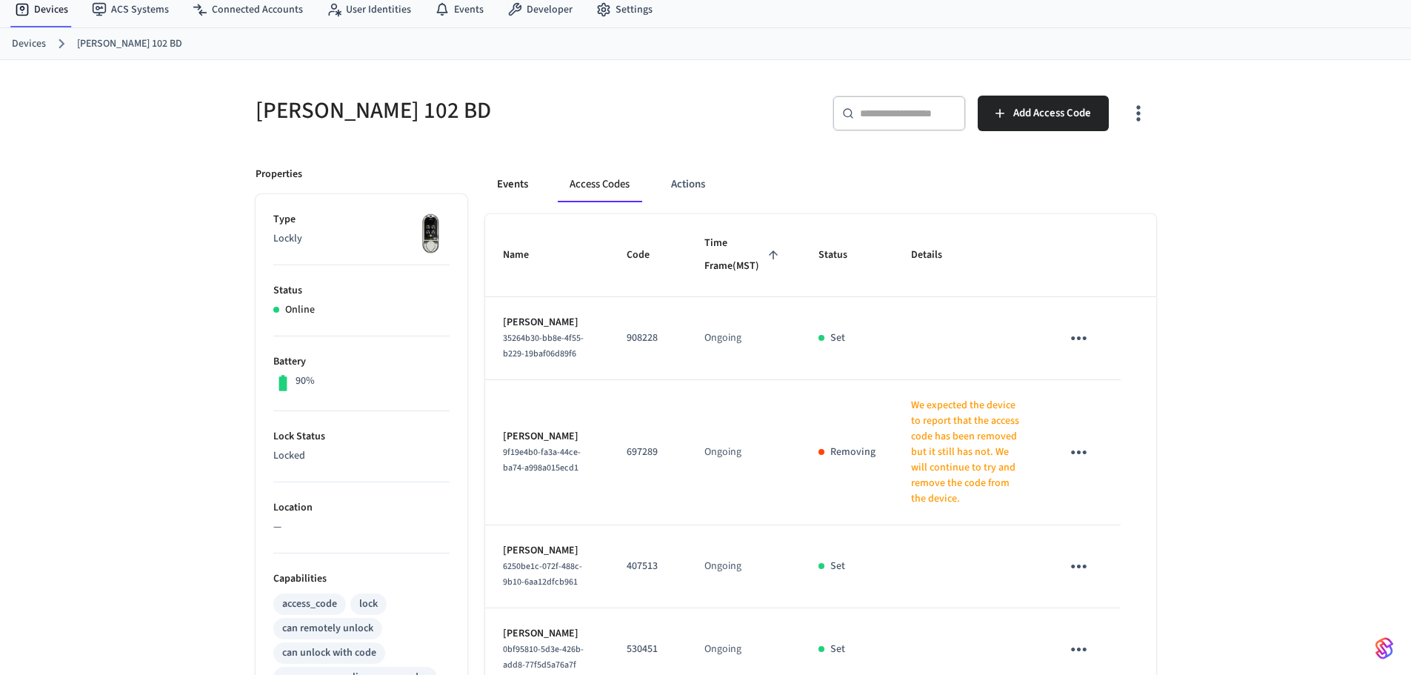
click at [521, 176] on button "Events" at bounding box center [512, 185] width 55 height 36
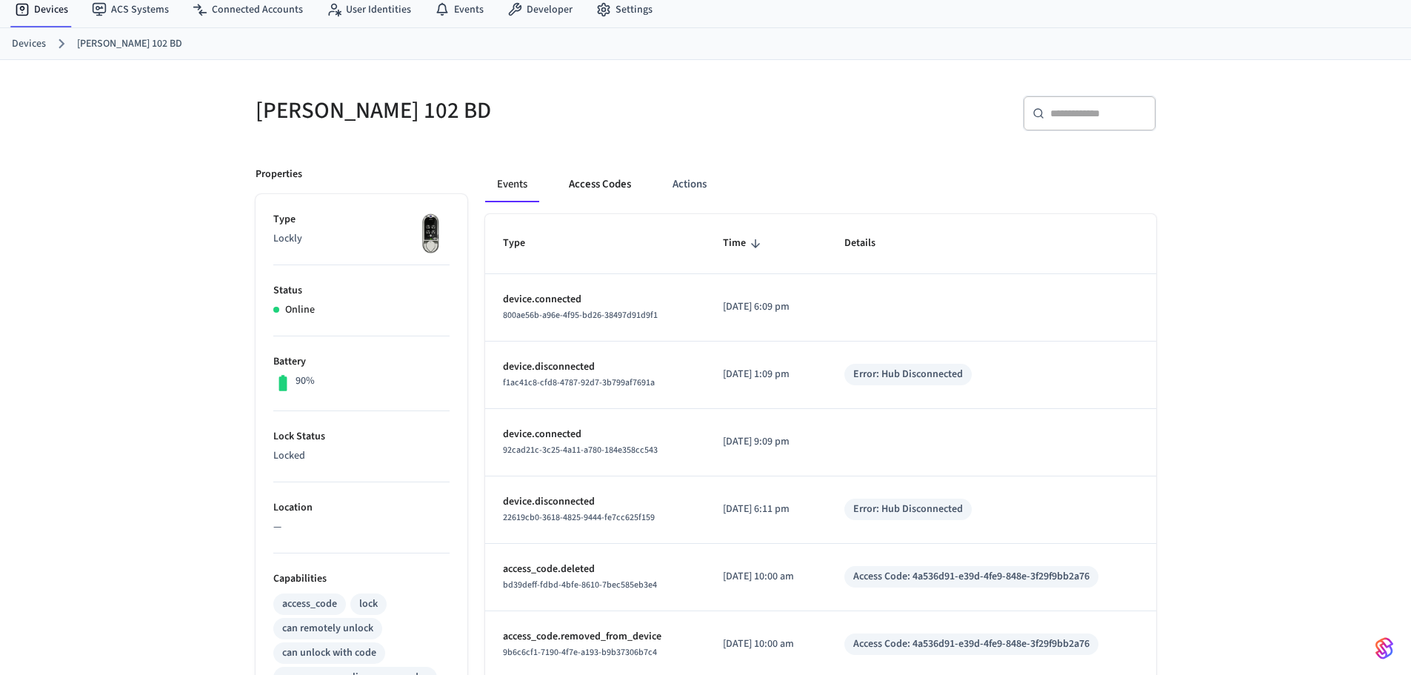
click at [574, 182] on button "Access Codes" at bounding box center [600, 185] width 86 height 36
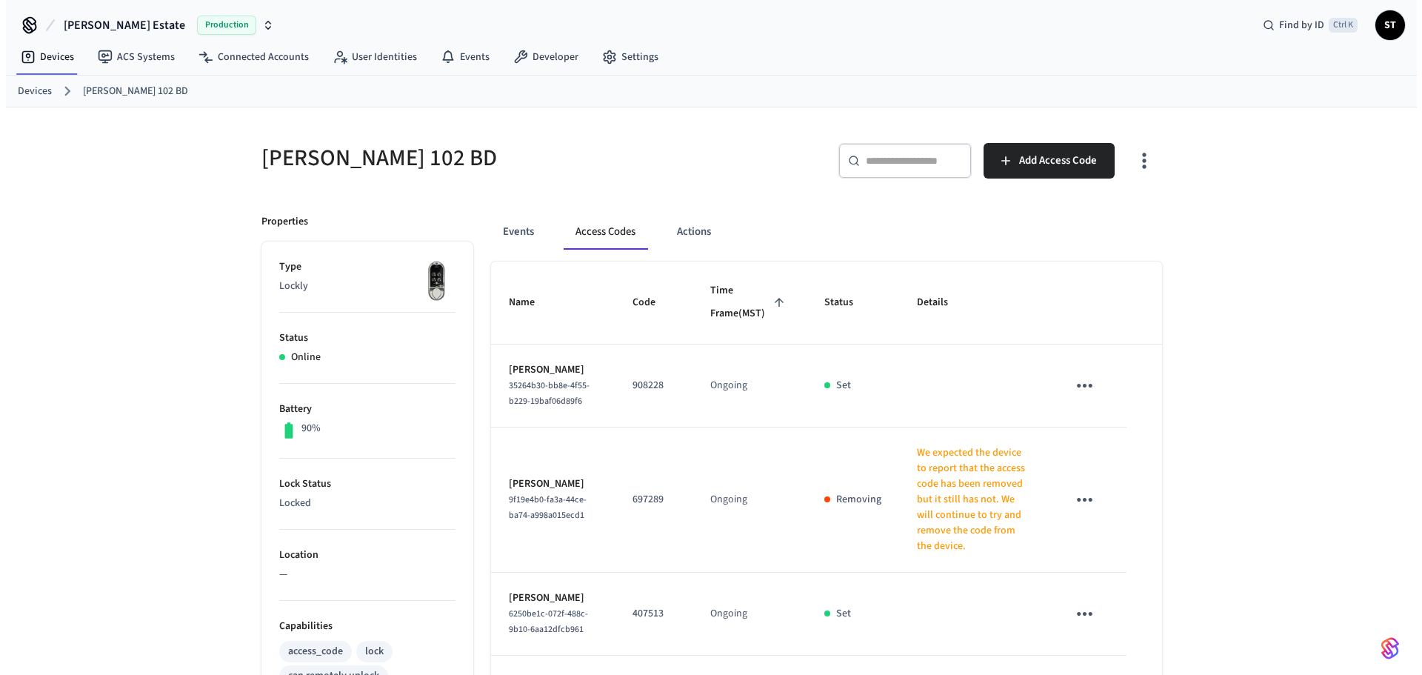
scroll to position [0, 0]
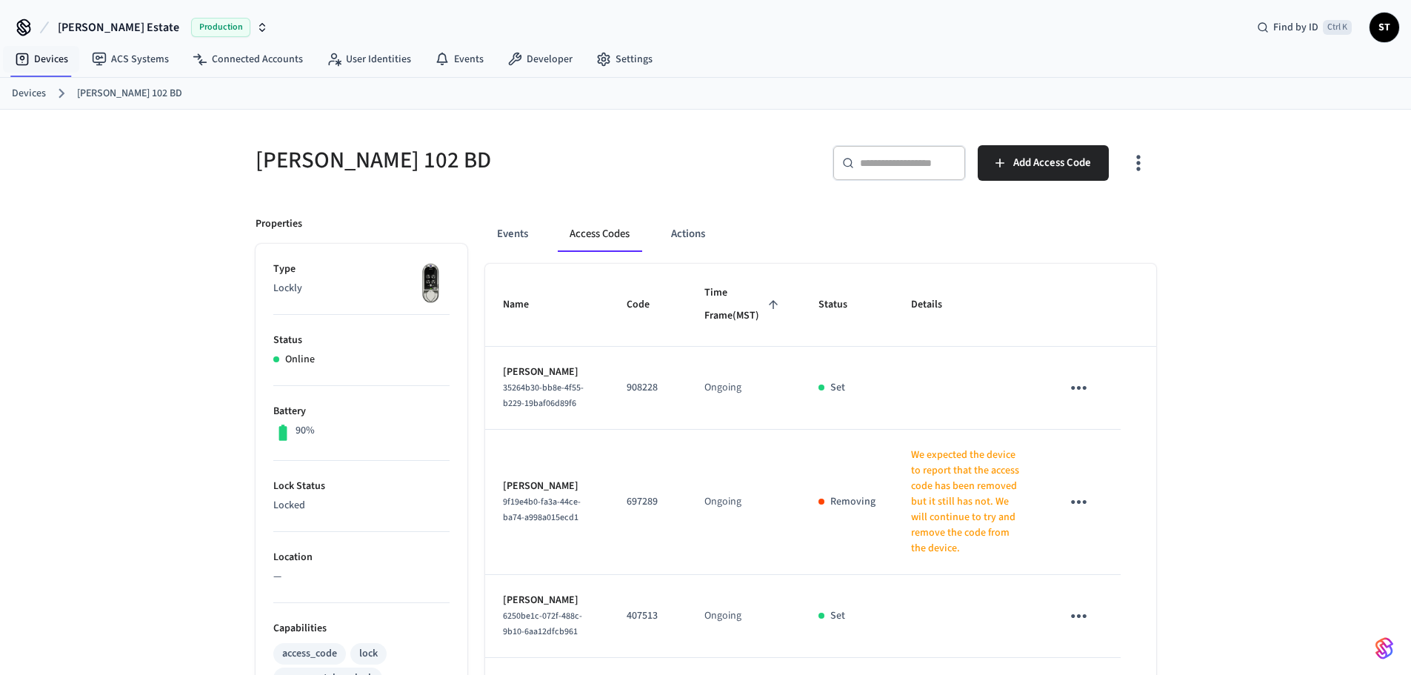
click at [33, 95] on link "Devices" at bounding box center [29, 94] width 34 height 16
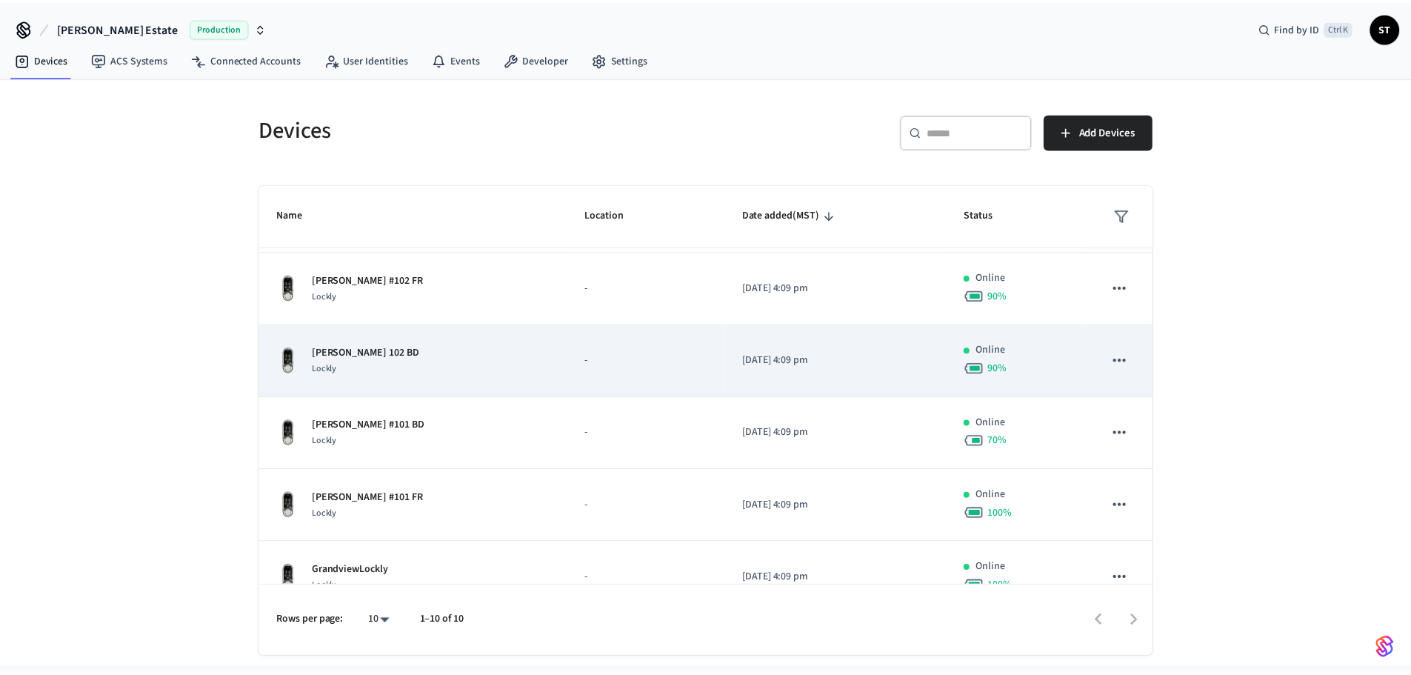
scroll to position [222, 0]
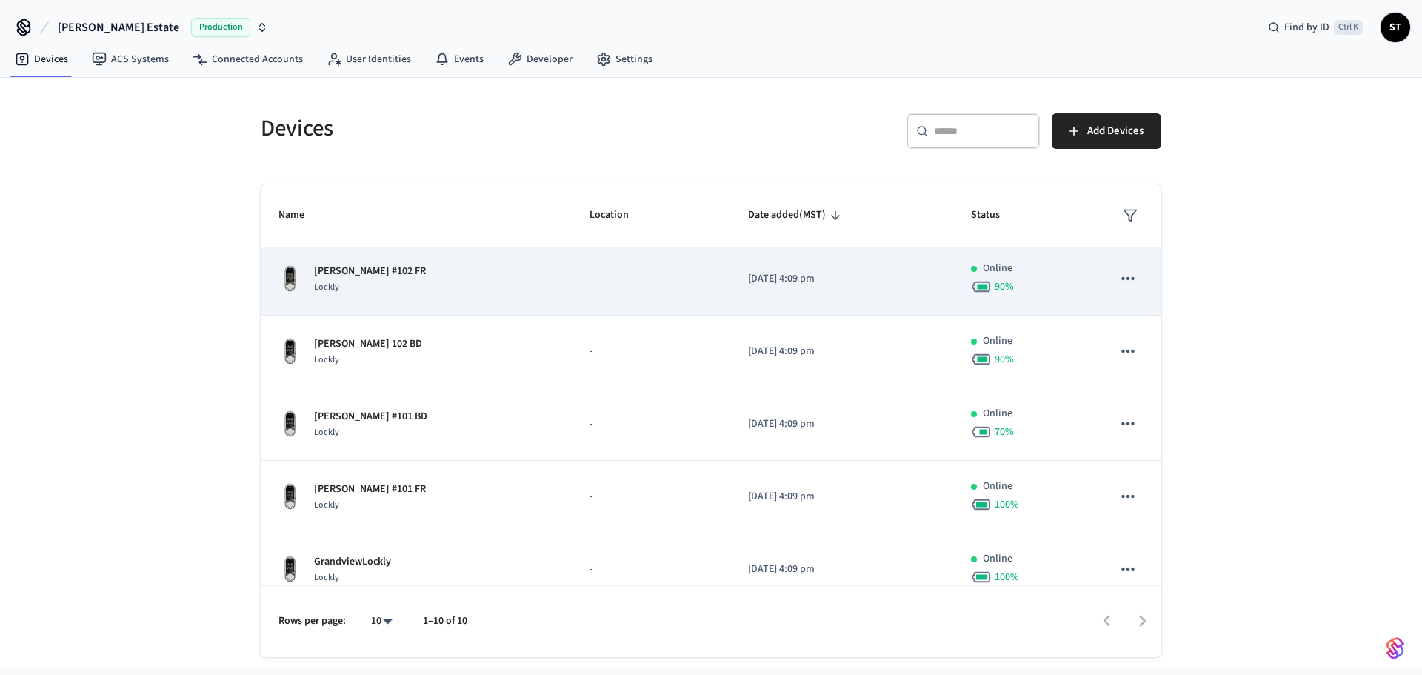
click at [375, 281] on div "Lockly" at bounding box center [370, 287] width 112 height 16
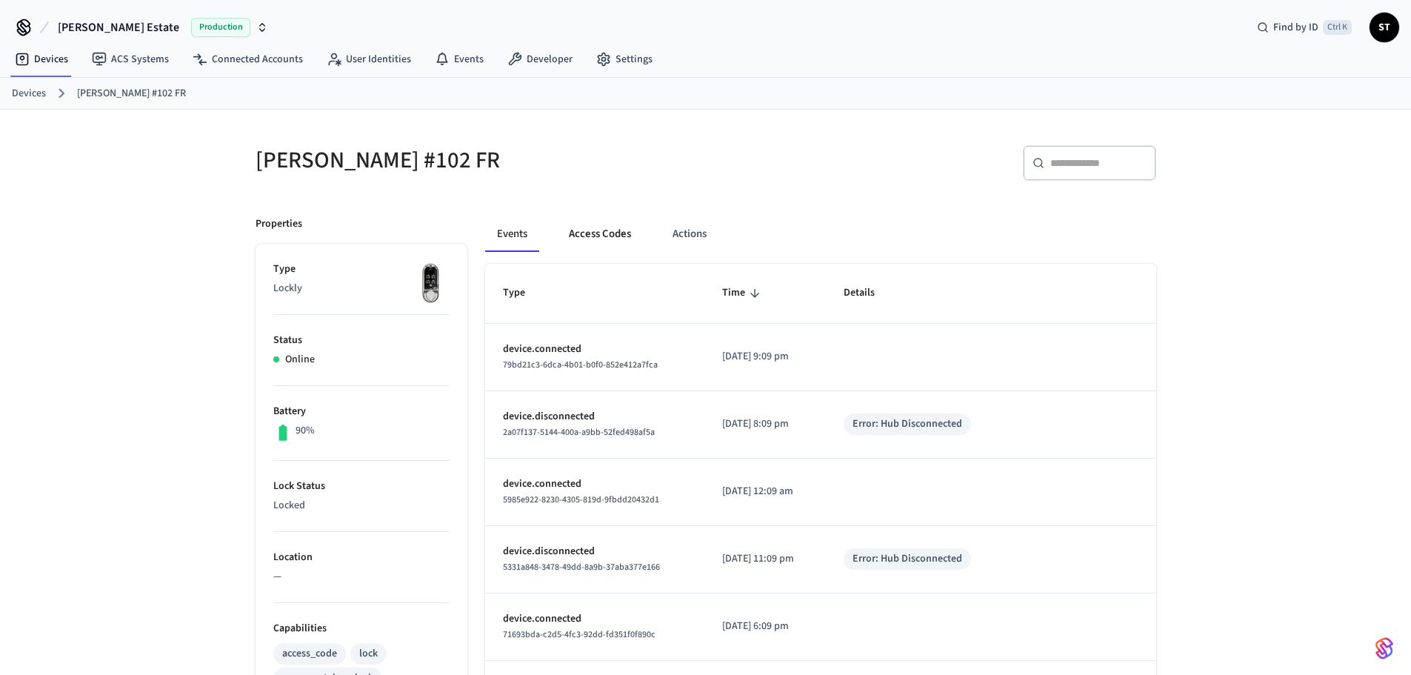
click at [630, 234] on button "Access Codes" at bounding box center [600, 234] width 86 height 36
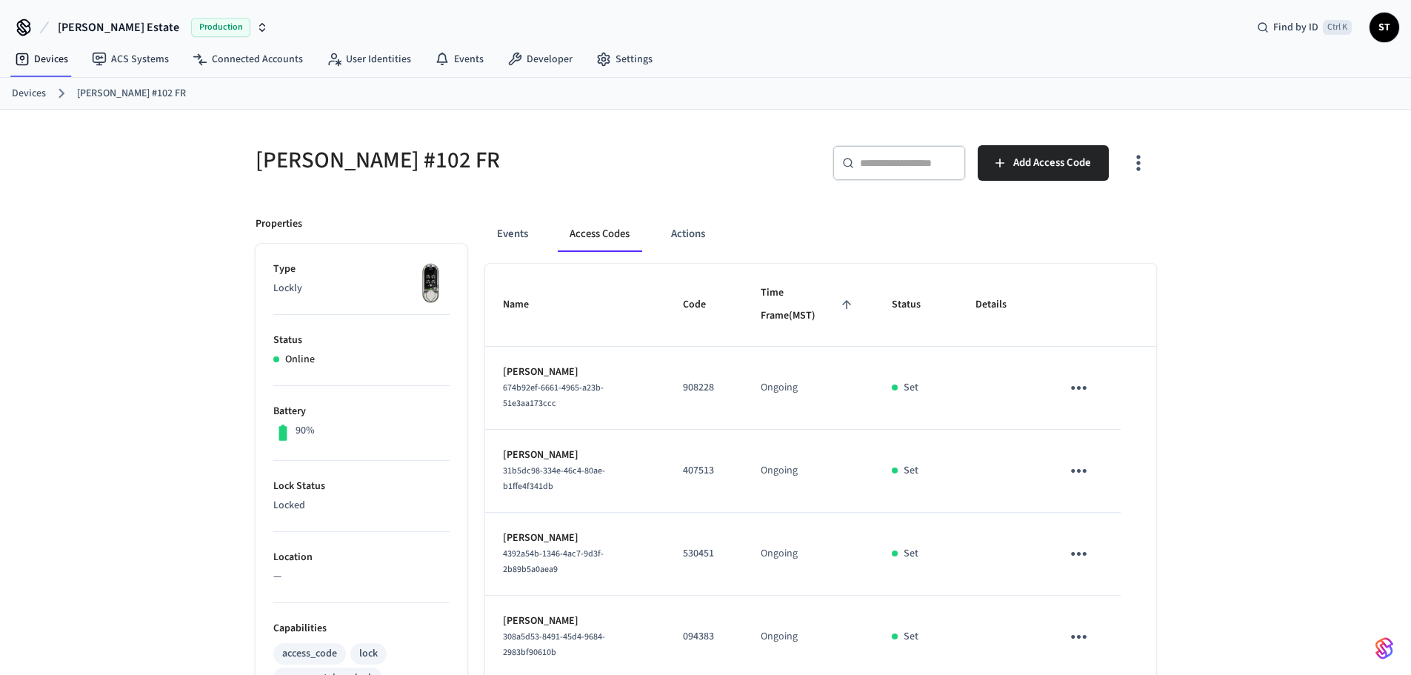
click at [36, 96] on link "Devices" at bounding box center [29, 94] width 34 height 16
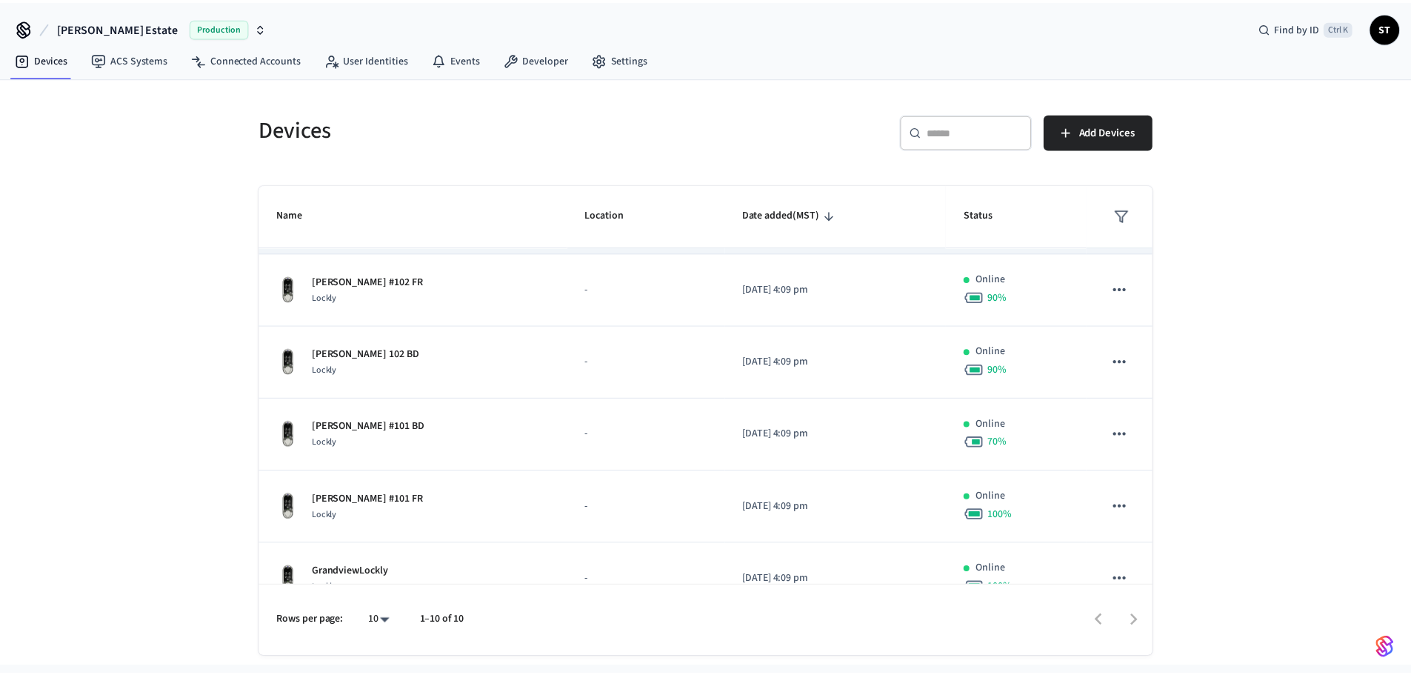
scroll to position [222, 0]
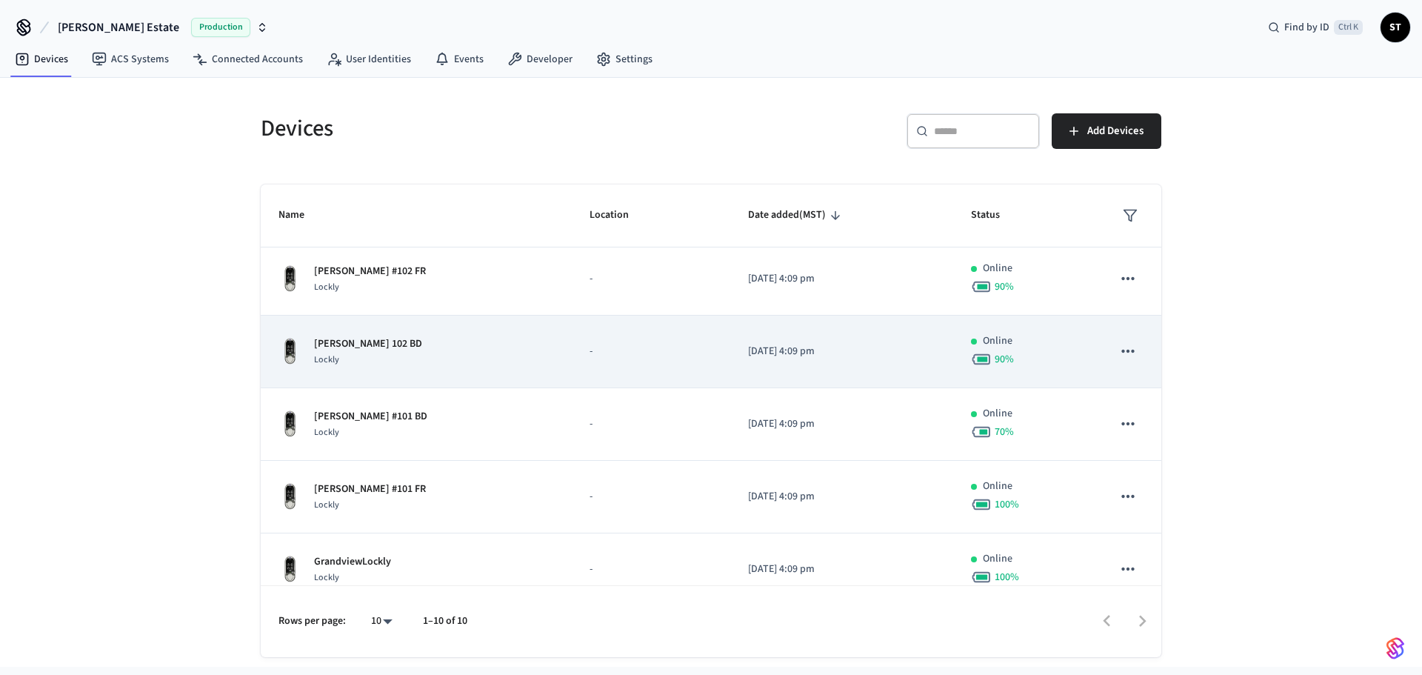
click at [377, 353] on div "Lockly" at bounding box center [368, 360] width 108 height 16
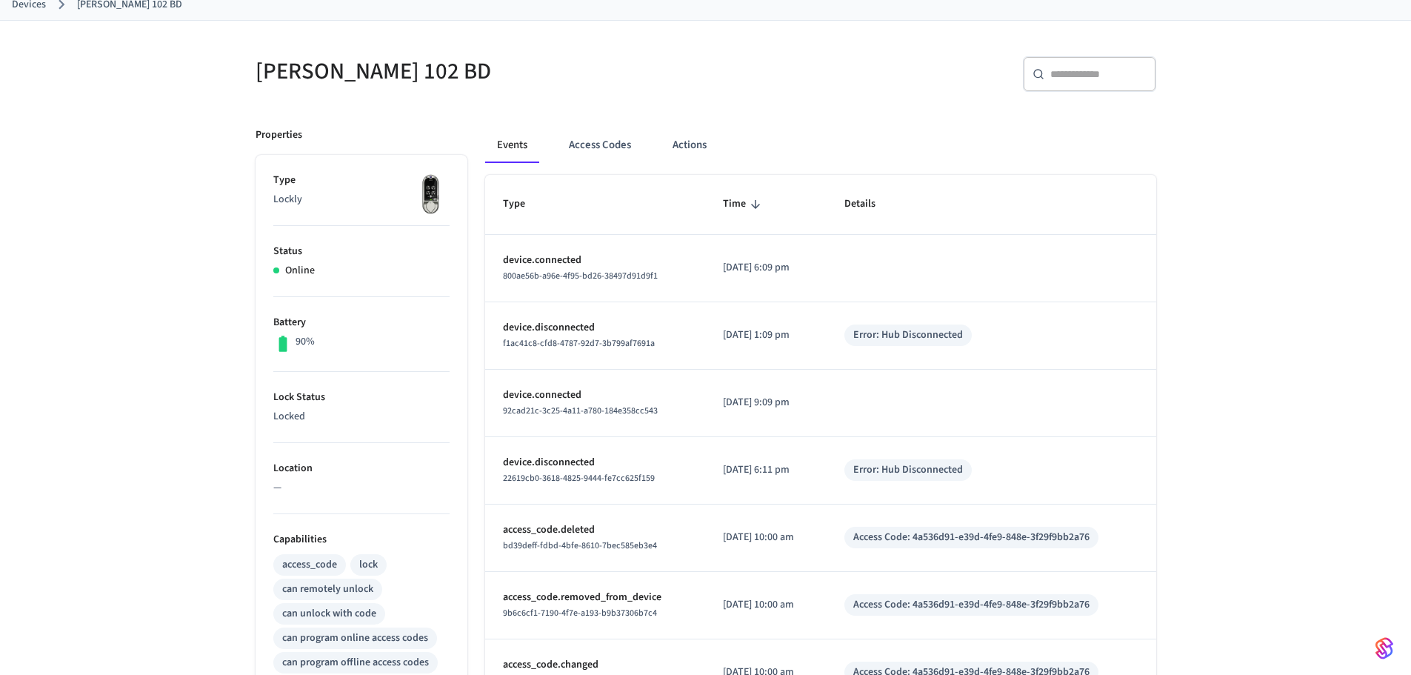
scroll to position [124, 0]
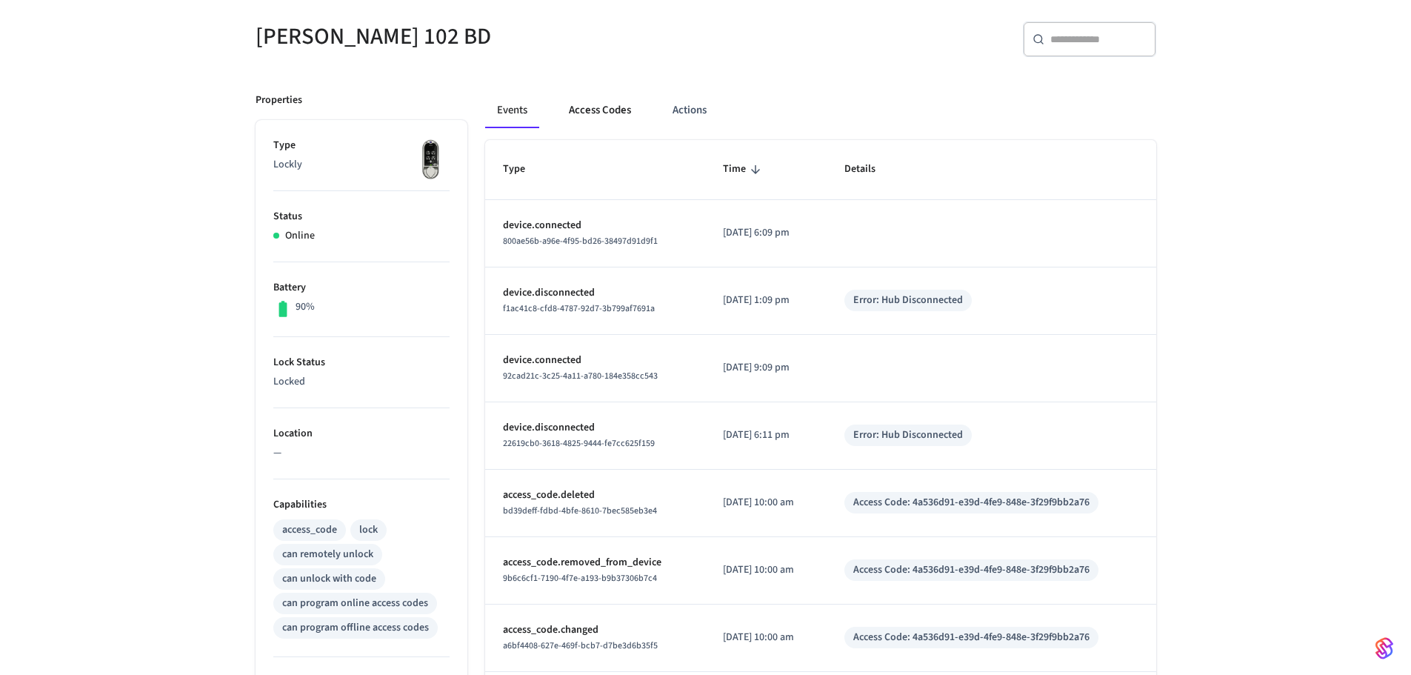
click at [604, 116] on button "Access Codes" at bounding box center [600, 111] width 86 height 36
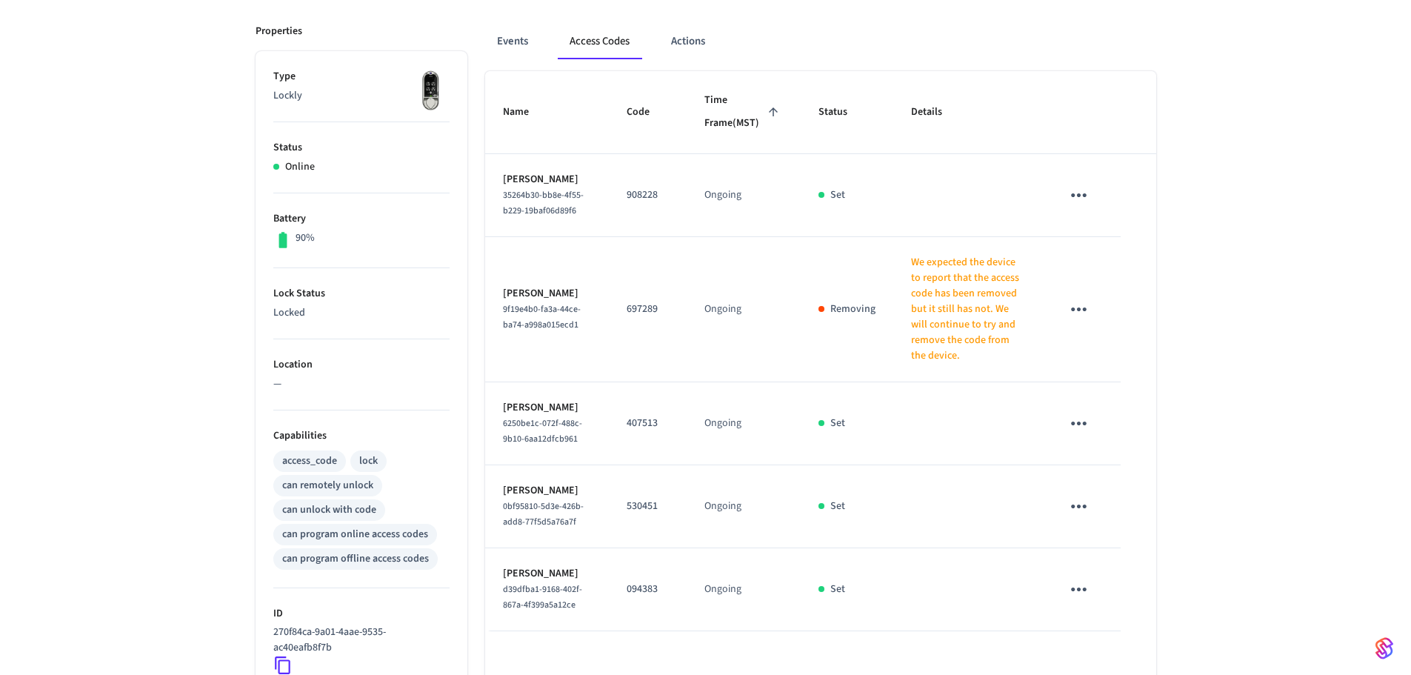
scroll to position [222, 0]
